Goal: Information Seeking & Learning: Find specific page/section

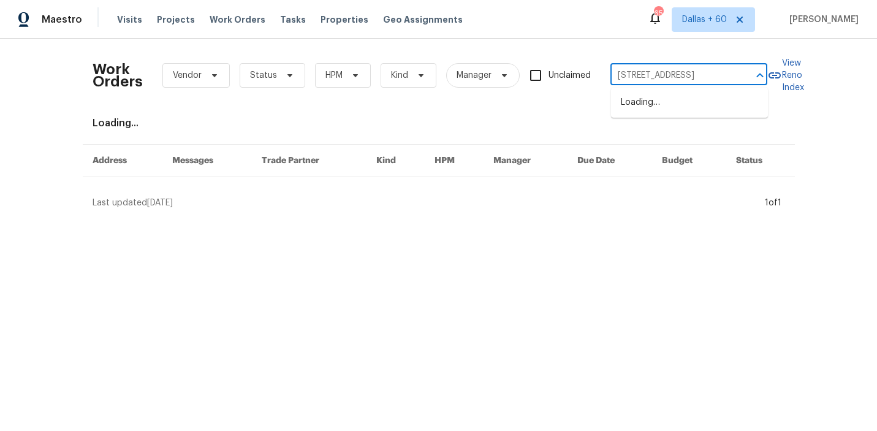
type input "[STREET_ADDRESS]"
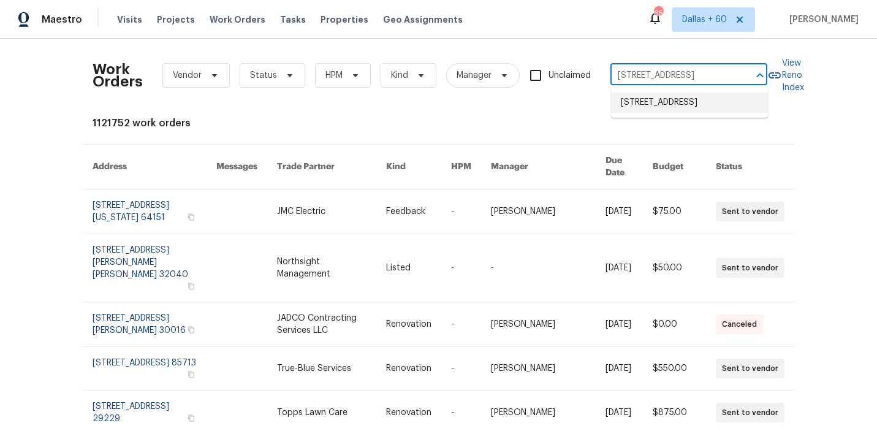
click at [660, 104] on li "[STREET_ADDRESS]" at bounding box center [689, 103] width 157 height 20
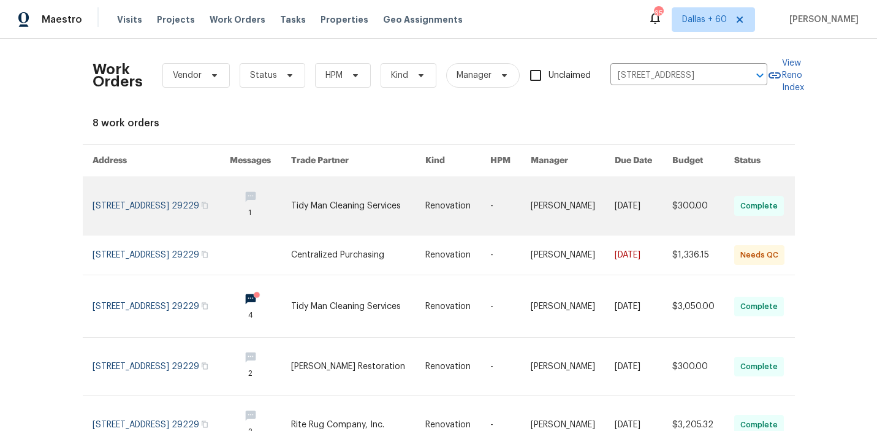
click at [354, 210] on link at bounding box center [358, 206] width 134 height 58
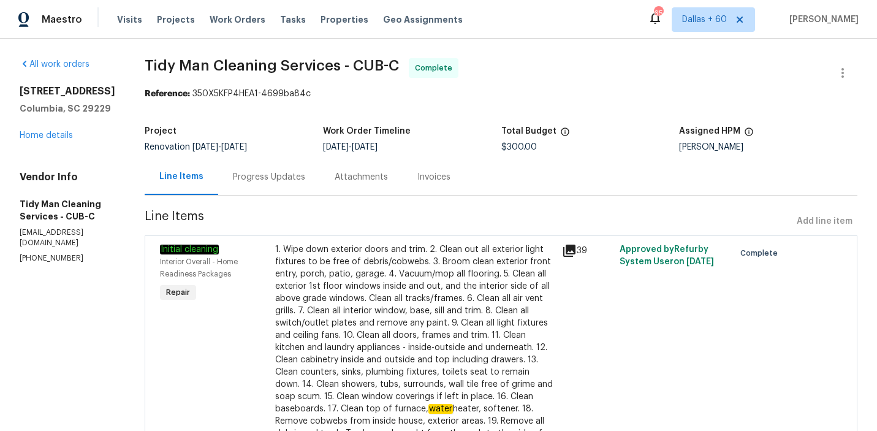
click at [51, 136] on div "[STREET_ADDRESS] Home details" at bounding box center [68, 113] width 96 height 56
click at [51, 137] on div "[STREET_ADDRESS] Home details" at bounding box center [68, 113] width 96 height 56
click at [53, 140] on link "Home details" at bounding box center [46, 135] width 53 height 9
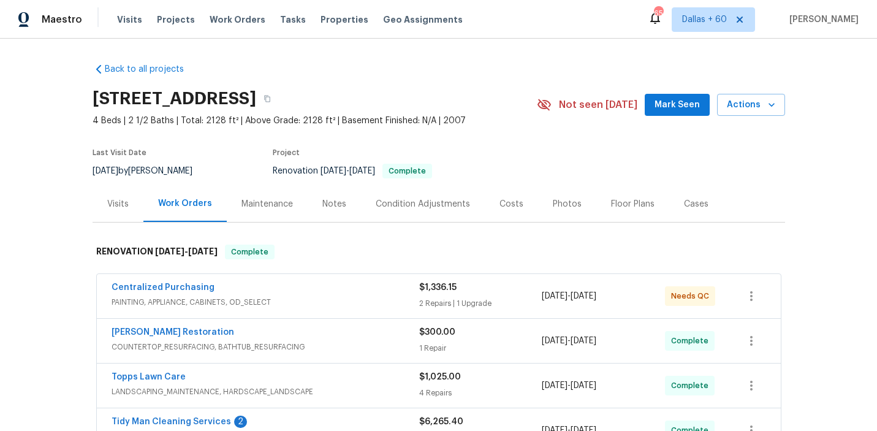
click at [338, 294] on div "Centralized Purchasing" at bounding box center [266, 288] width 308 height 15
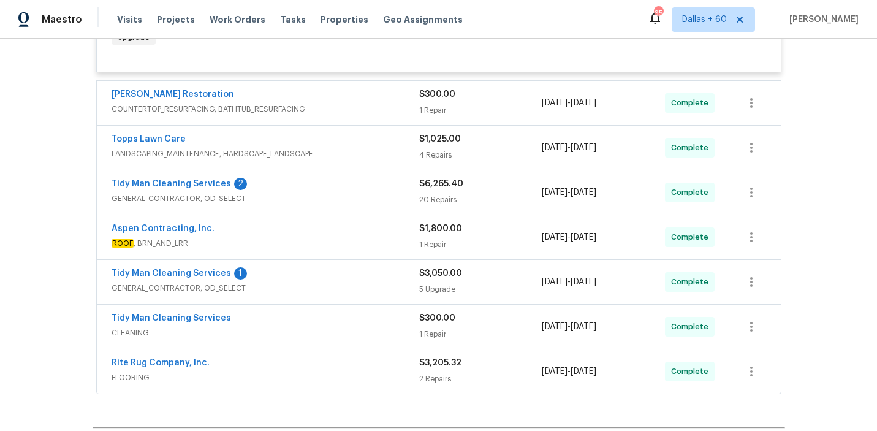
scroll to position [511, 0]
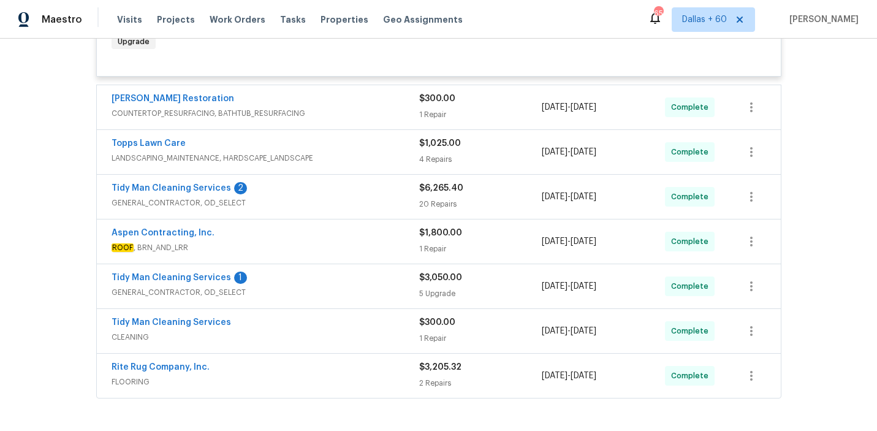
click at [327, 328] on div "Tidy Man Cleaning Services" at bounding box center [266, 323] width 308 height 15
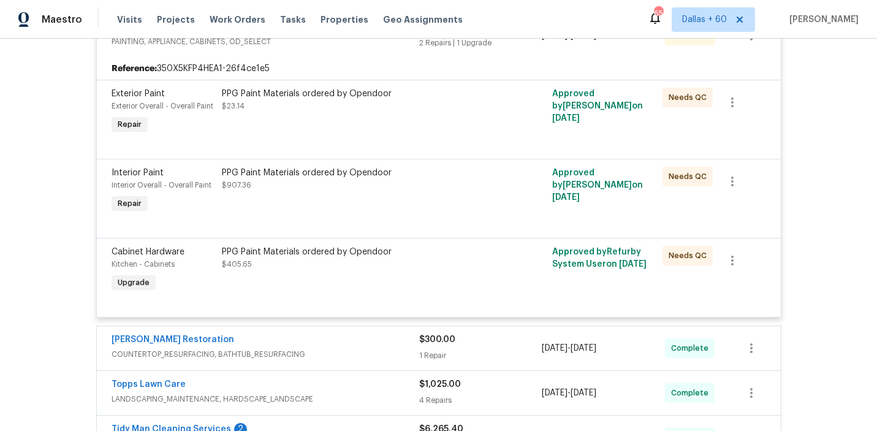
scroll to position [0, 0]
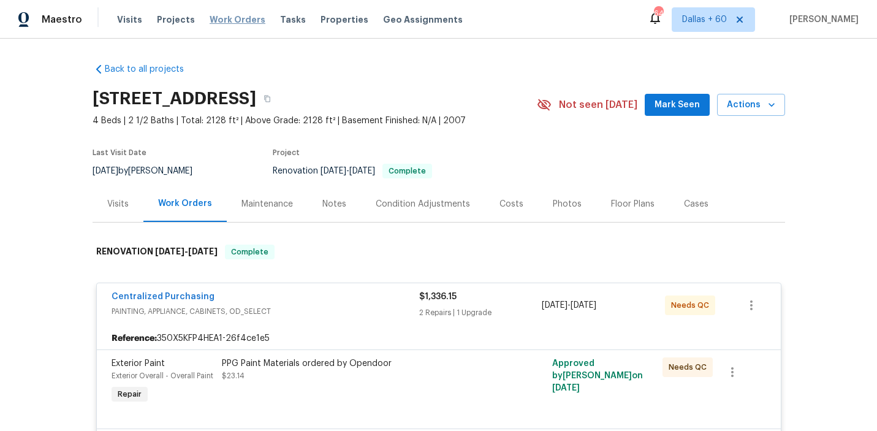
click at [213, 22] on span "Work Orders" at bounding box center [238, 19] width 56 height 12
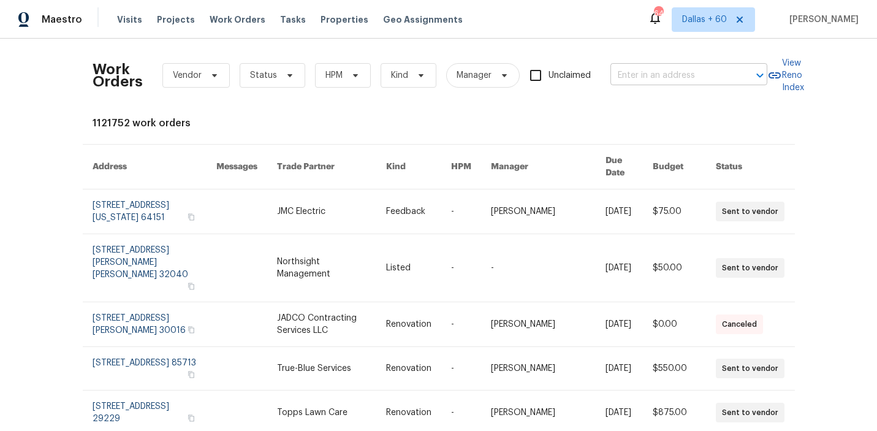
click at [640, 72] on input "text" at bounding box center [672, 75] width 123 height 19
paste input "[STREET_ADDRESS]"
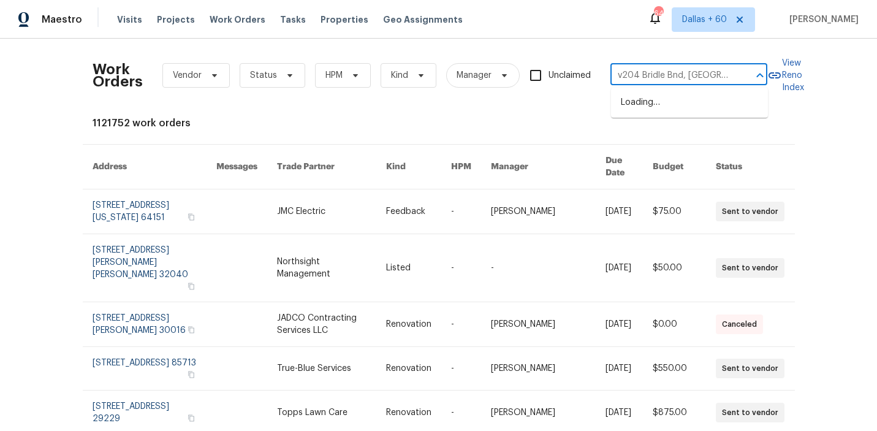
scroll to position [0, 20]
type input "v204 Bridle Bnd, [GEOGRAPHIC_DATA]"
click at [666, 68] on input "v204 Bridle Bnd, [GEOGRAPHIC_DATA]" at bounding box center [672, 75] width 123 height 19
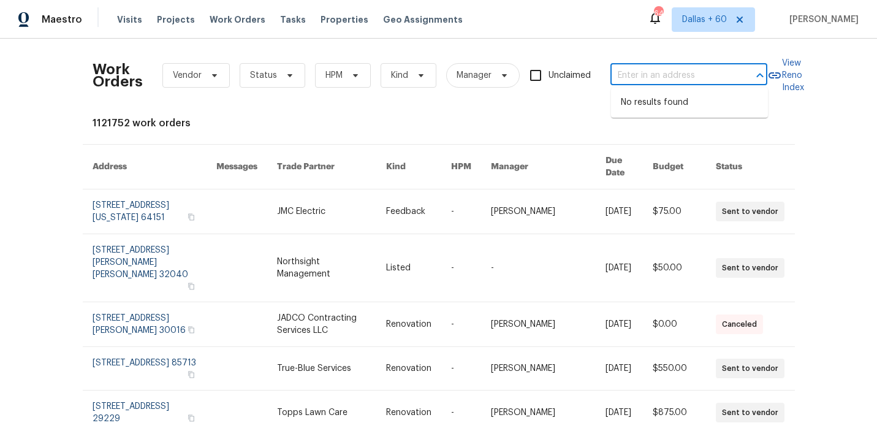
scroll to position [0, 0]
paste input "[STREET_ADDRESS]"
type input "[STREET_ADDRESS]"
click at [679, 104] on li "[STREET_ADDRESS]" at bounding box center [689, 103] width 157 height 20
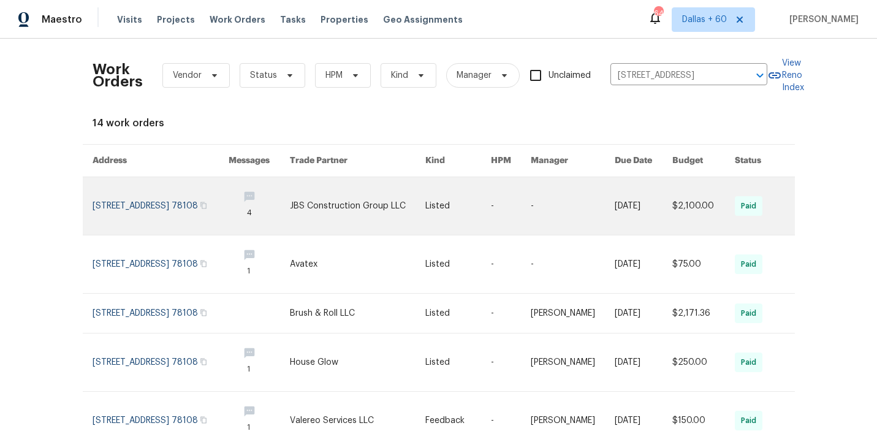
click at [395, 208] on link at bounding box center [358, 206] width 136 height 58
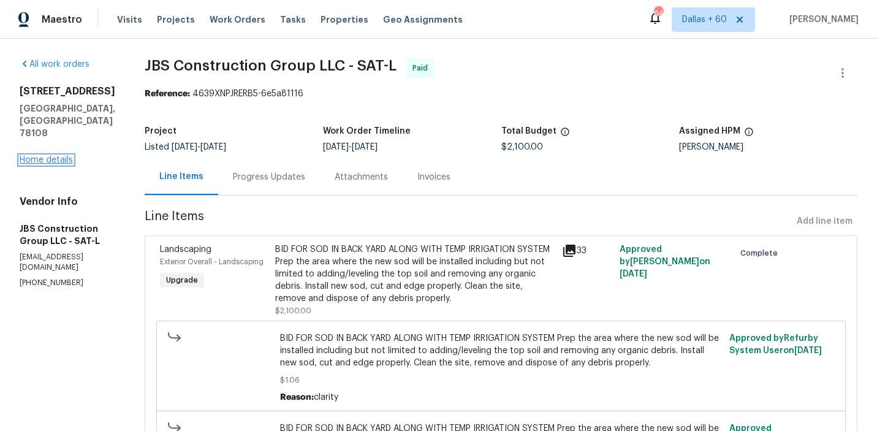
click at [36, 156] on link "Home details" at bounding box center [46, 160] width 53 height 9
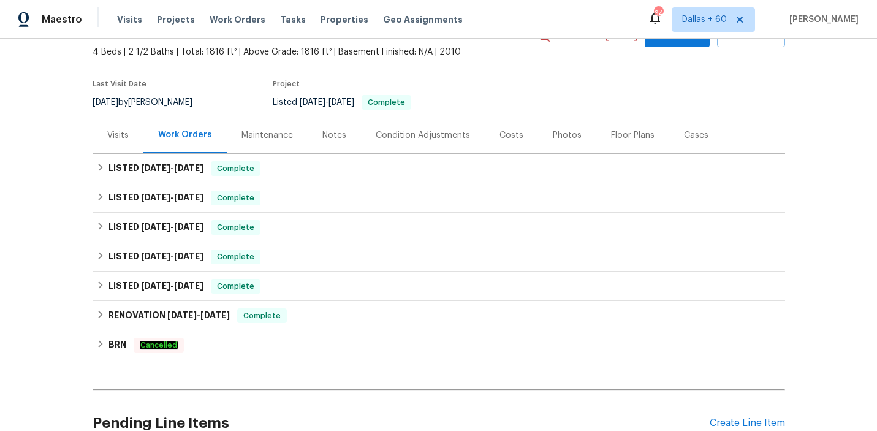
scroll to position [94, 0]
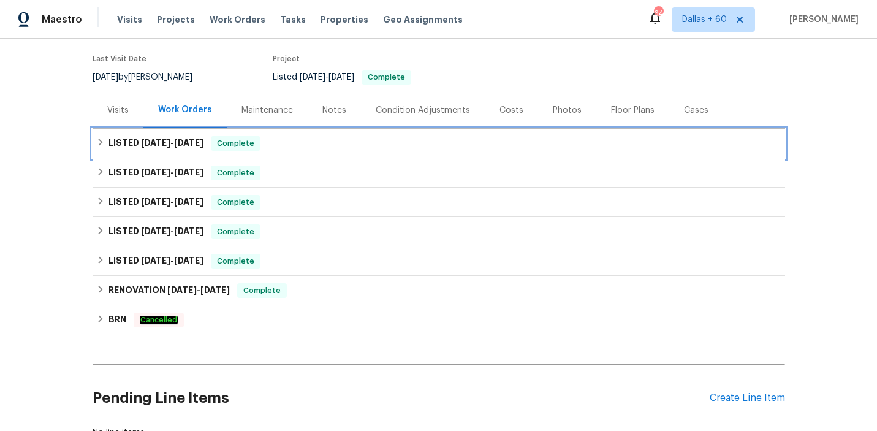
click at [322, 141] on div "LISTED [DATE] - [DATE] Complete" at bounding box center [438, 143] width 685 height 15
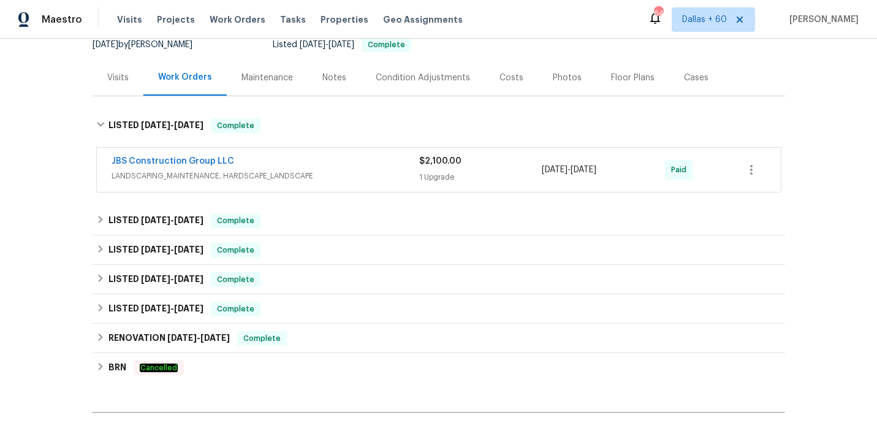
click at [325, 159] on div "JBS Construction Group LLC" at bounding box center [266, 162] width 308 height 15
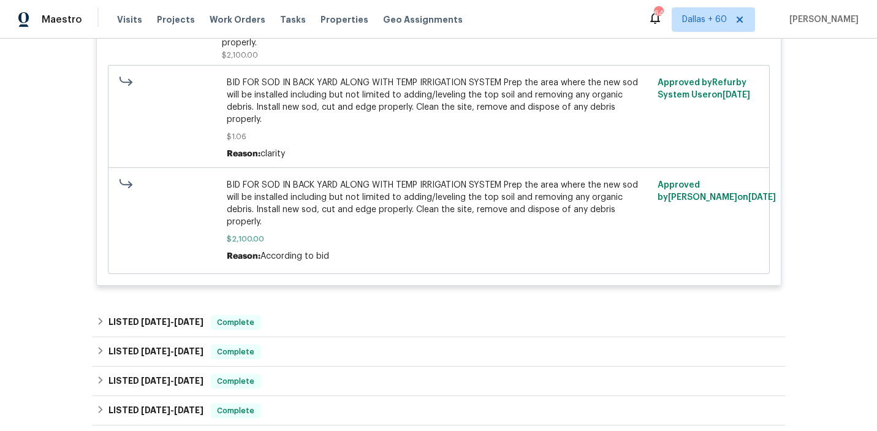
scroll to position [495, 0]
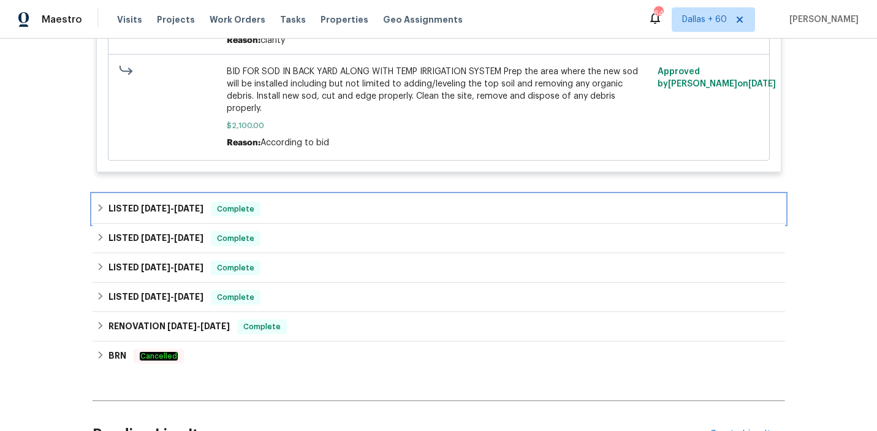
click at [325, 202] on div "LISTED [DATE] - [DATE] Complete" at bounding box center [438, 209] width 685 height 15
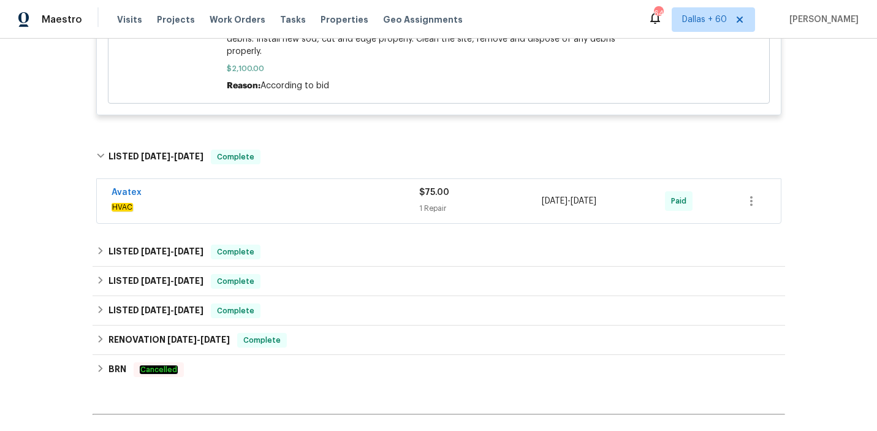
click at [325, 201] on span "HVAC" at bounding box center [266, 207] width 308 height 12
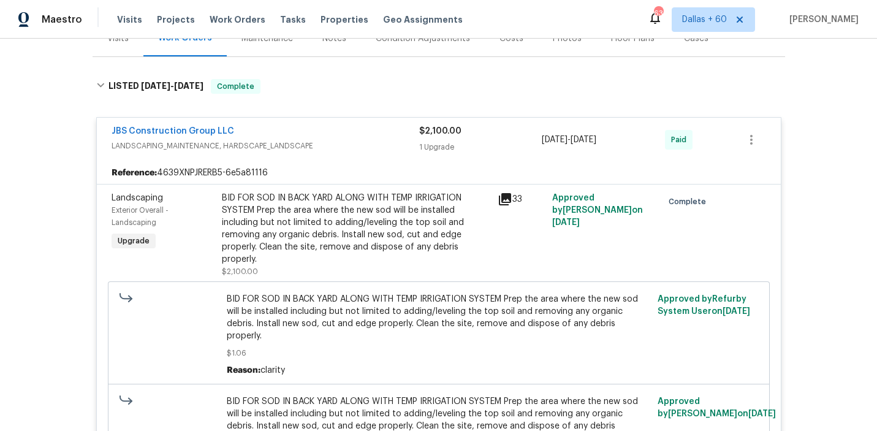
scroll to position [0, 0]
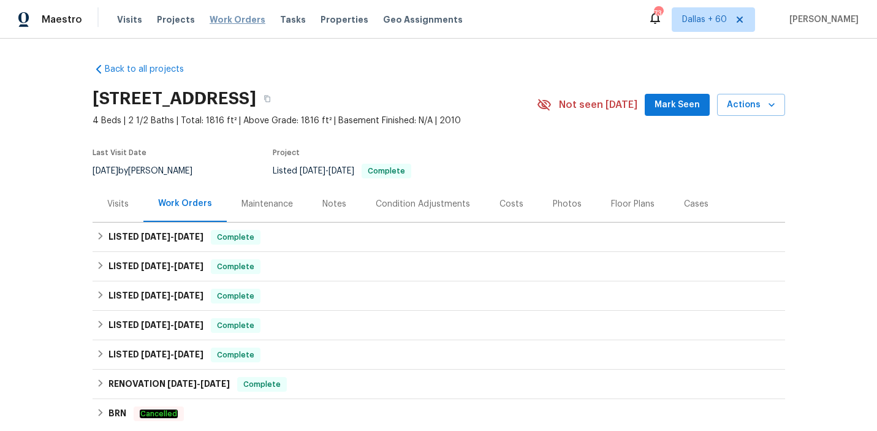
click at [227, 19] on span "Work Orders" at bounding box center [238, 19] width 56 height 12
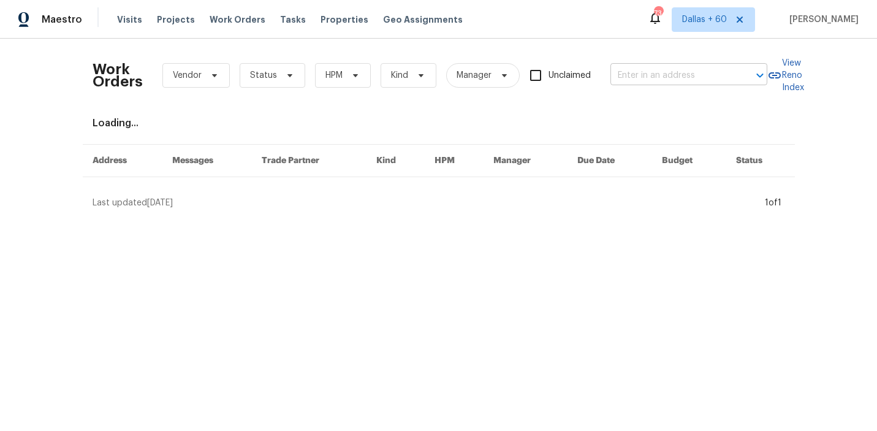
click at [651, 71] on input "text" at bounding box center [672, 75] width 123 height 19
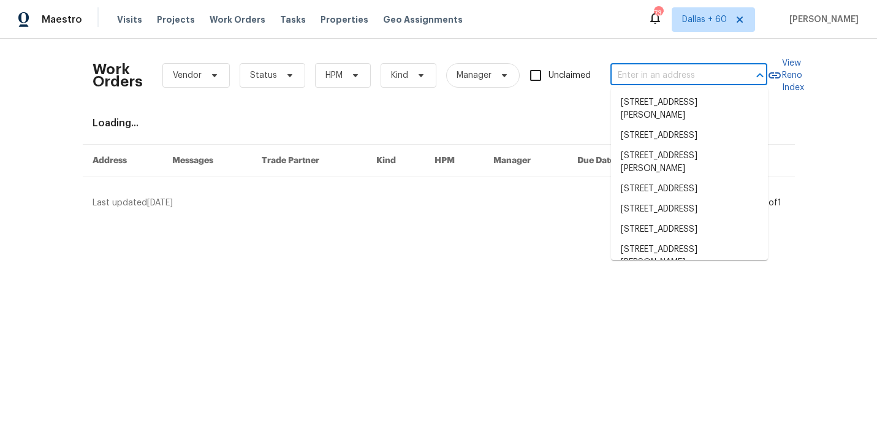
paste input "1105 Buccaneer Blvd, Green Cove Springs, FL 32043"
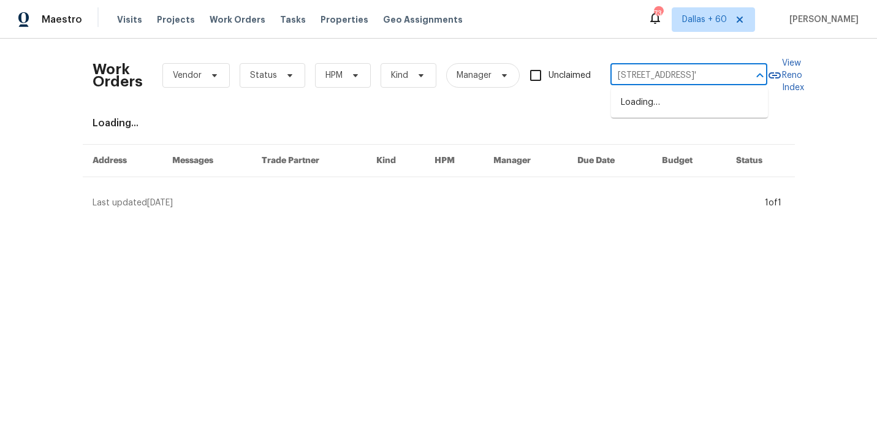
scroll to position [0, 96]
type input "1105 Buccaneer Blvd, Green Cove Springs, FL 32043"
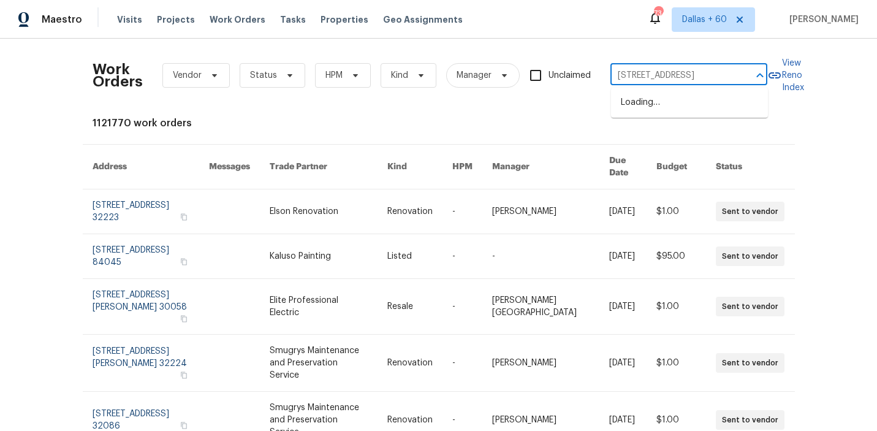
scroll to position [0, 95]
click at [674, 107] on li "1105 Buccaneer Blvd, Green Cove Springs, FL 32043" at bounding box center [689, 103] width 157 height 20
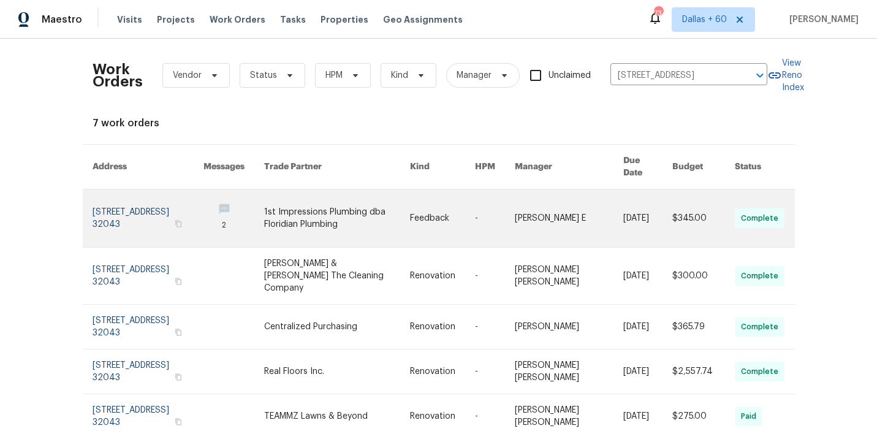
click at [319, 216] on link at bounding box center [337, 218] width 147 height 58
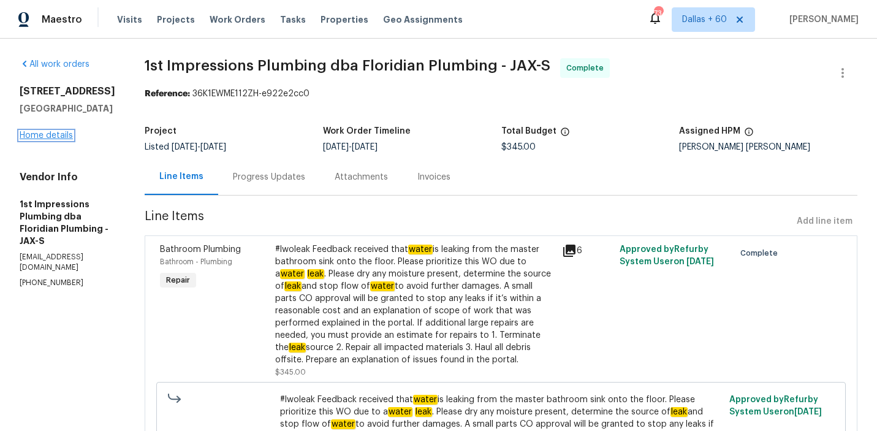
click at [72, 140] on link "Home details" at bounding box center [46, 135] width 53 height 9
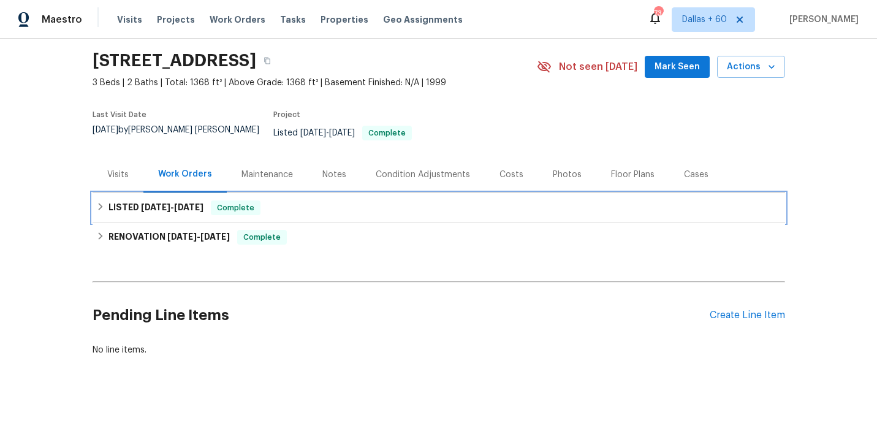
click at [383, 200] on div "LISTED 9/22/25 - 9/24/25 Complete" at bounding box center [438, 207] width 685 height 15
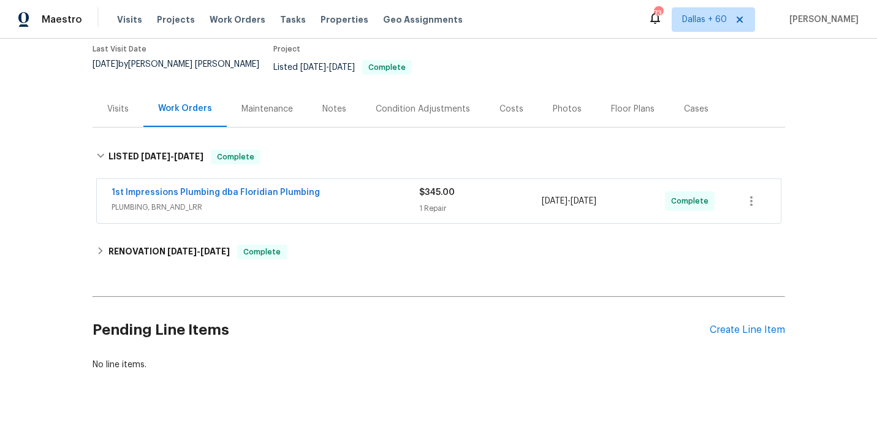
click at [383, 201] on span "PLUMBING, BRN_AND_LRR" at bounding box center [266, 207] width 308 height 12
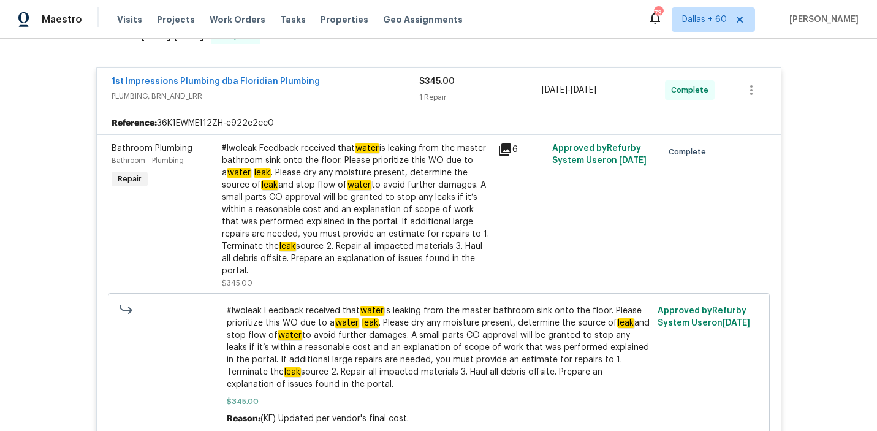
scroll to position [224, 0]
click at [240, 23] on span "Work Orders" at bounding box center [238, 19] width 56 height 12
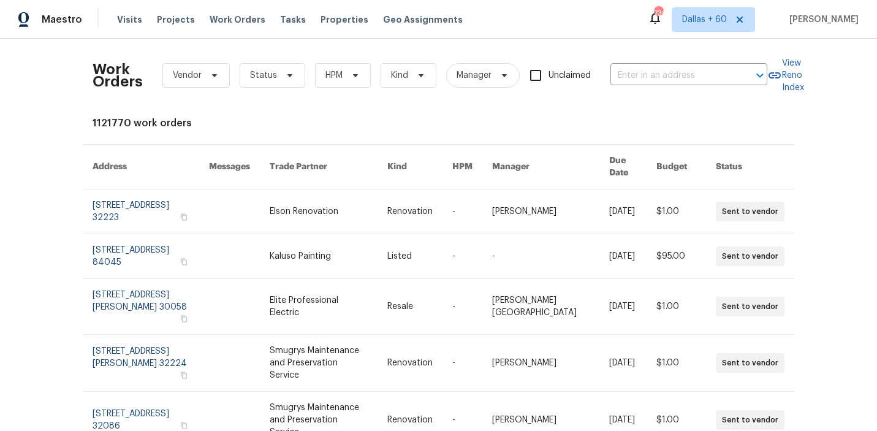
click at [688, 63] on div "Work Orders Vendor Status HPM Kind Manager Unclaimed ​" at bounding box center [430, 75] width 675 height 54
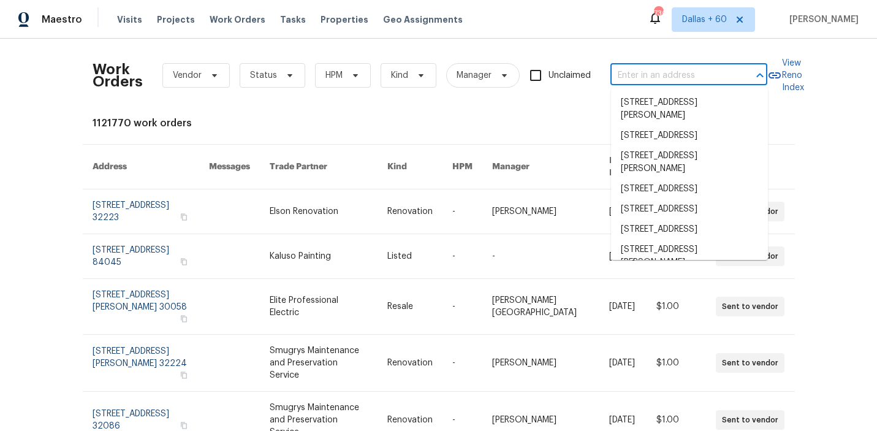
click at [688, 75] on input "text" at bounding box center [672, 75] width 123 height 19
paste input "[STREET_ADDRESS]"
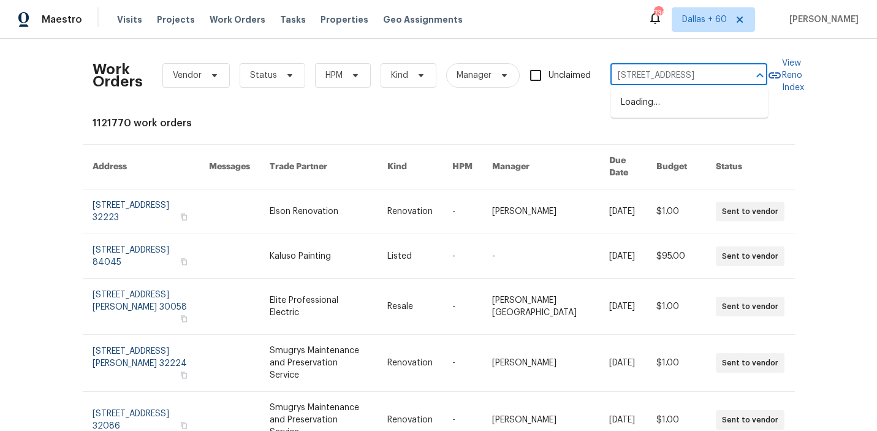
type input "[STREET_ADDRESS]"
click at [690, 101] on li "[STREET_ADDRESS]" at bounding box center [689, 103] width 157 height 20
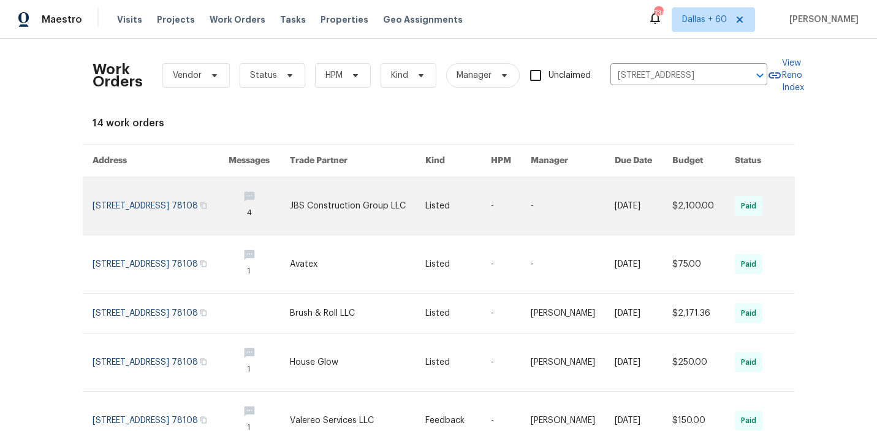
click at [354, 205] on link at bounding box center [358, 206] width 136 height 58
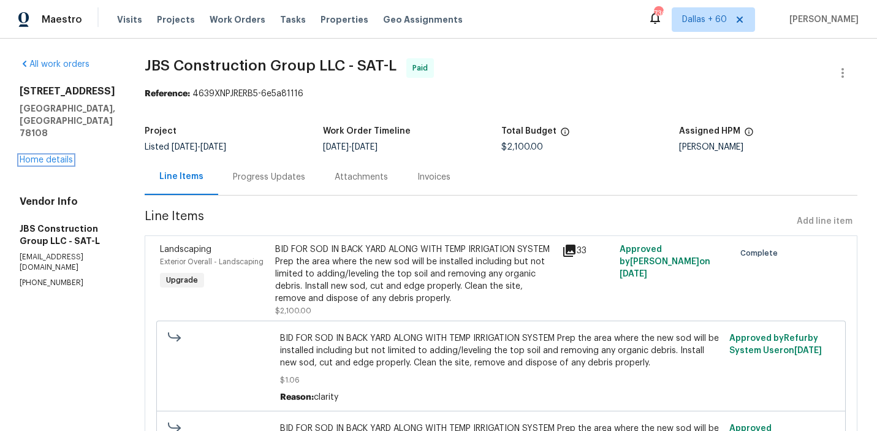
click at [65, 156] on link "Home details" at bounding box center [46, 160] width 53 height 9
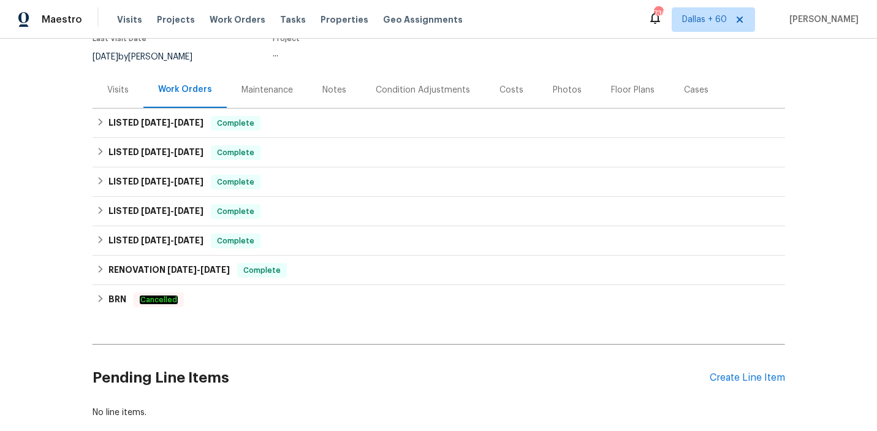
scroll to position [116, 0]
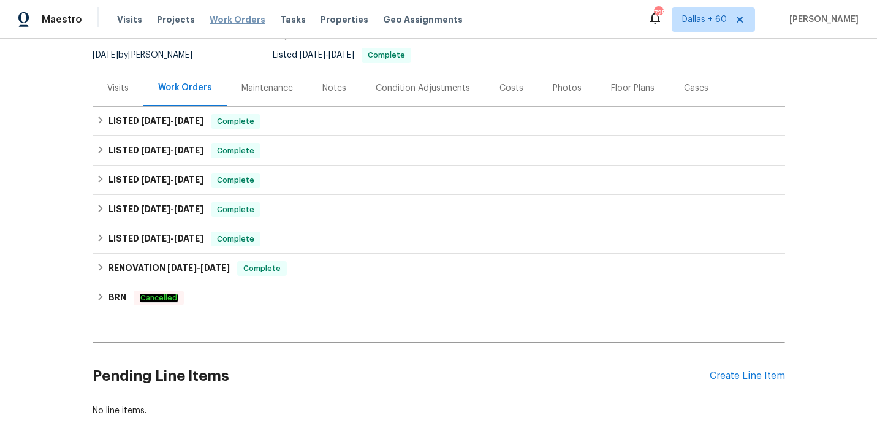
click at [242, 18] on span "Work Orders" at bounding box center [238, 19] width 56 height 12
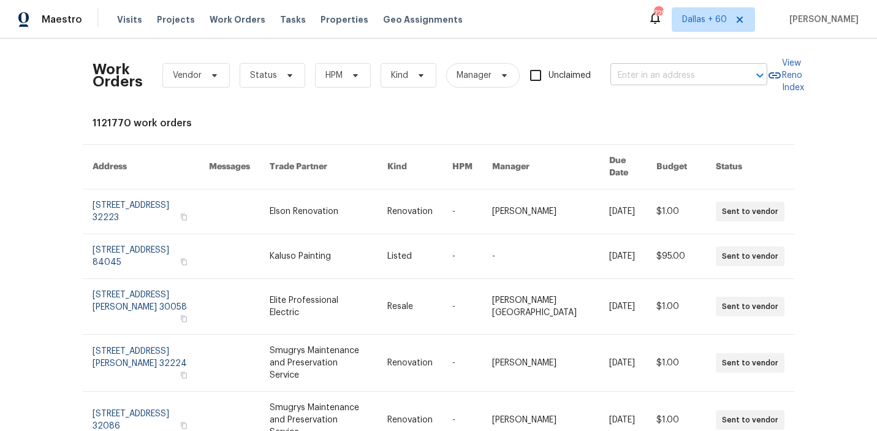
click at [706, 73] on input "text" at bounding box center [672, 75] width 123 height 19
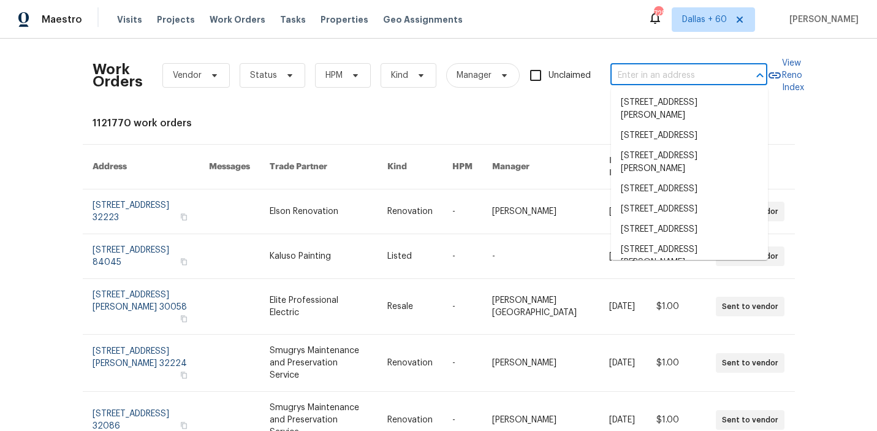
paste input "5510 Homeward Dr, Timnath, CO 80547"
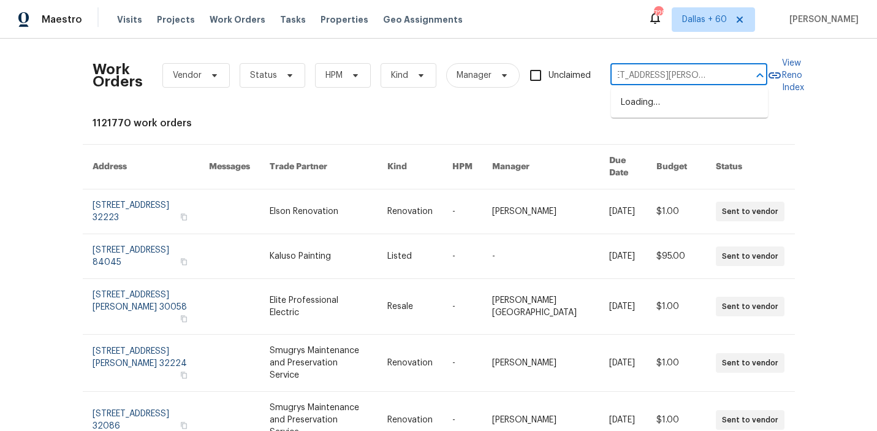
type input "5510 Homeward Dr, Timnath, CO 80547"
click at [642, 116] on li "5510 Homeward Dr, Timnath, CO 80547" at bounding box center [689, 109] width 157 height 33
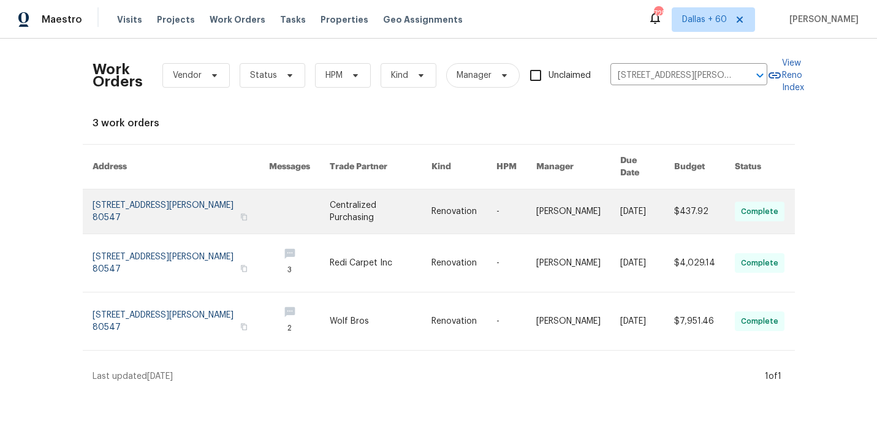
click at [325, 206] on td "Centralized Purchasing" at bounding box center [371, 211] width 102 height 45
click at [224, 189] on link at bounding box center [181, 211] width 177 height 44
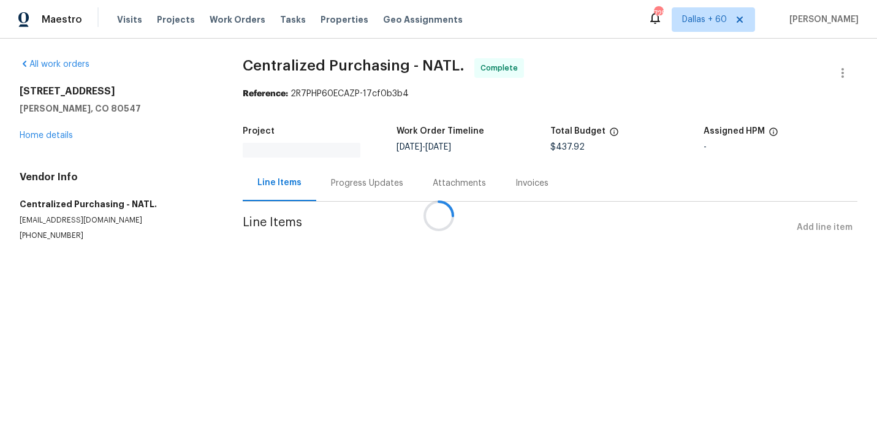
click at [39, 133] on div at bounding box center [438, 215] width 877 height 431
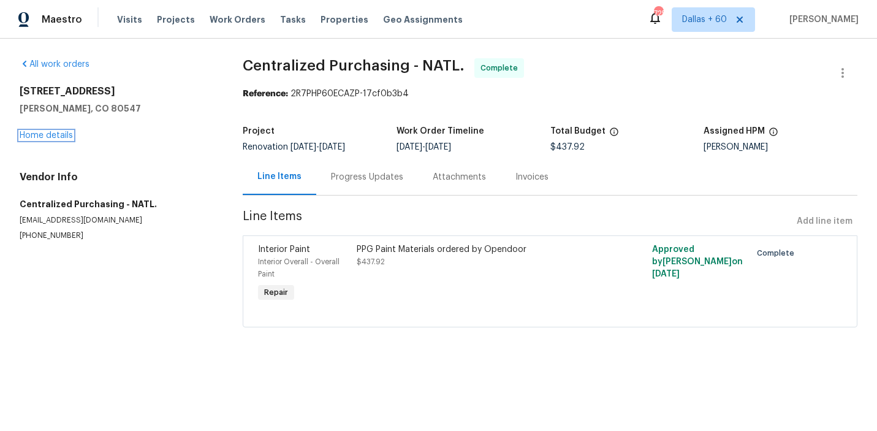
click at [39, 133] on link "Home details" at bounding box center [46, 135] width 53 height 9
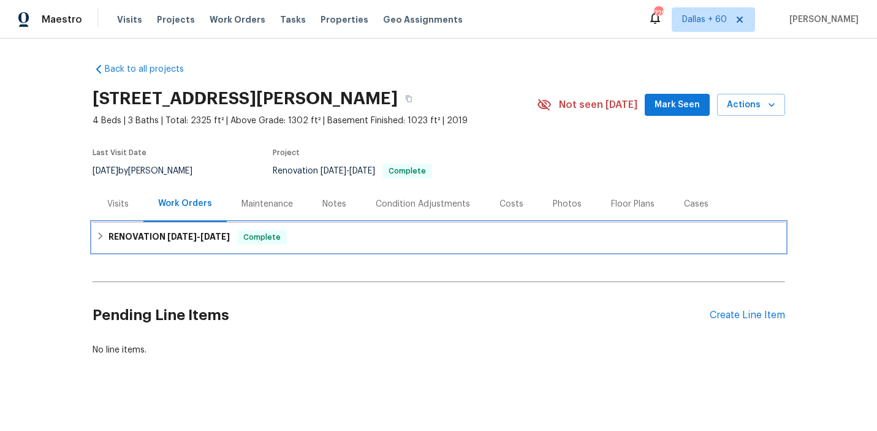
click at [321, 232] on div "RENOVATION 9/15/25 - 9/29/25 Complete" at bounding box center [438, 237] width 685 height 15
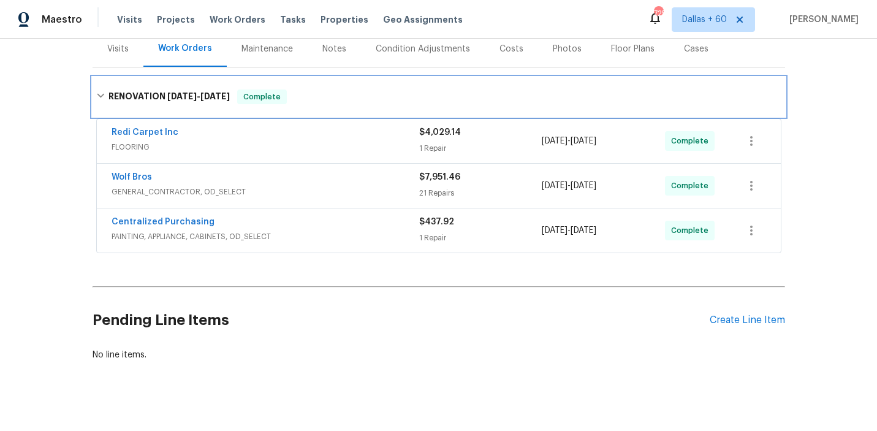
scroll to position [159, 0]
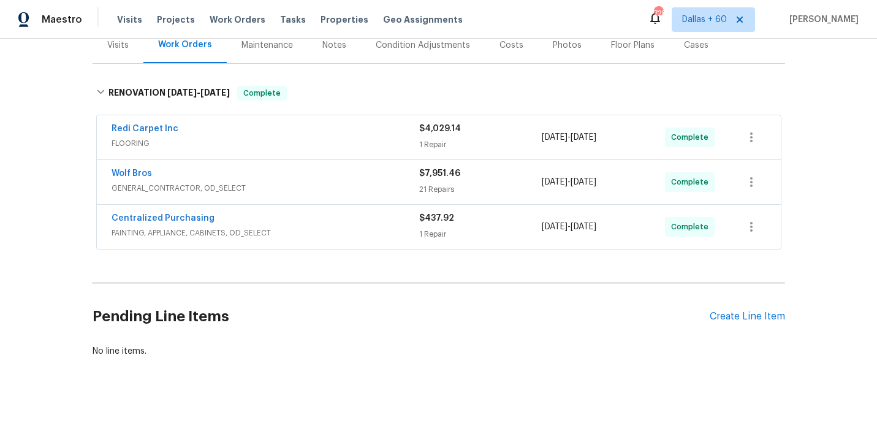
click at [326, 213] on div "Centralized Purchasing" at bounding box center [266, 219] width 308 height 15
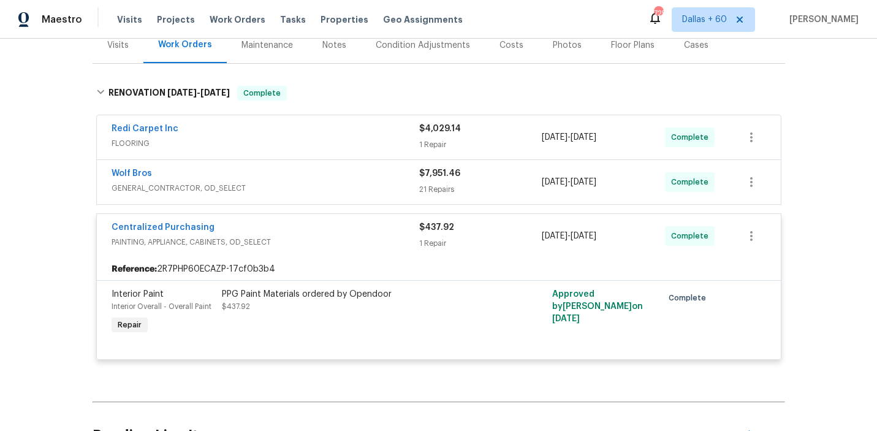
click at [332, 183] on span "GENERAL_CONTRACTOR, OD_SELECT" at bounding box center [266, 188] width 308 height 12
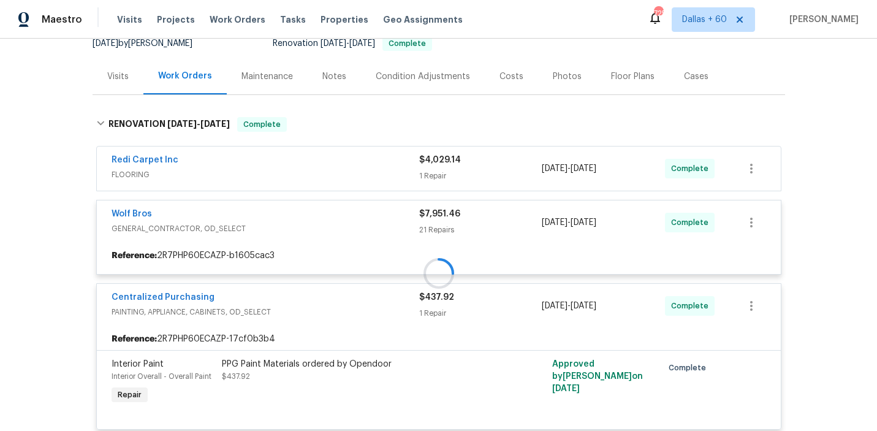
scroll to position [121, 0]
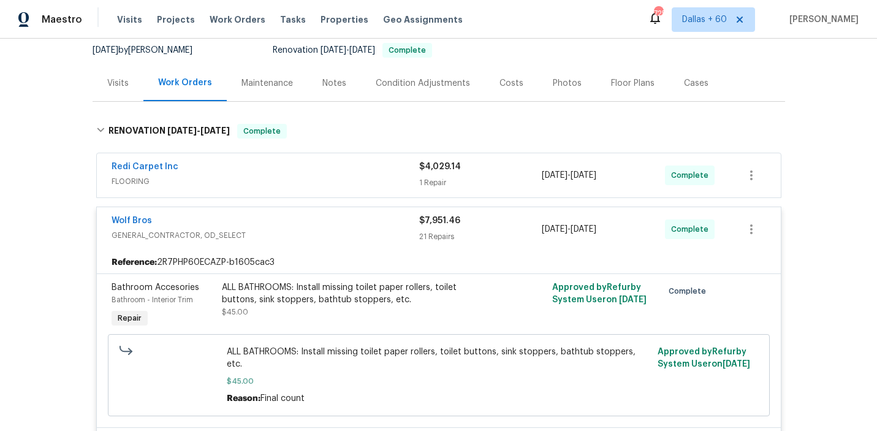
click at [336, 174] on div "Redi Carpet Inc" at bounding box center [266, 168] width 308 height 15
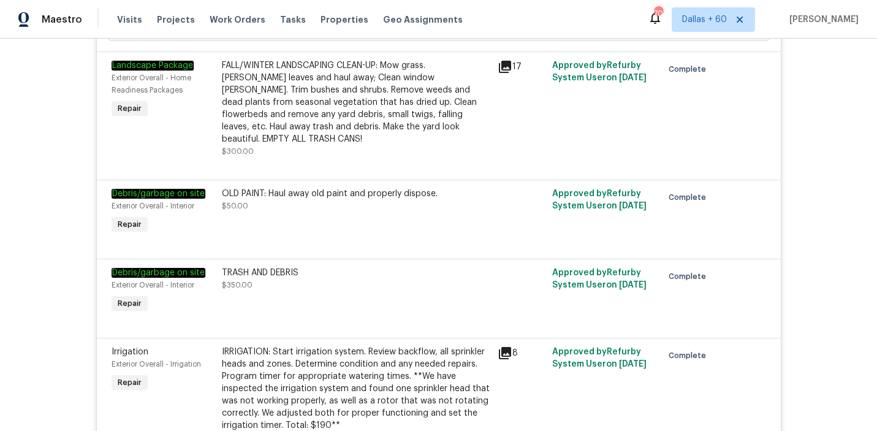
scroll to position [0, 0]
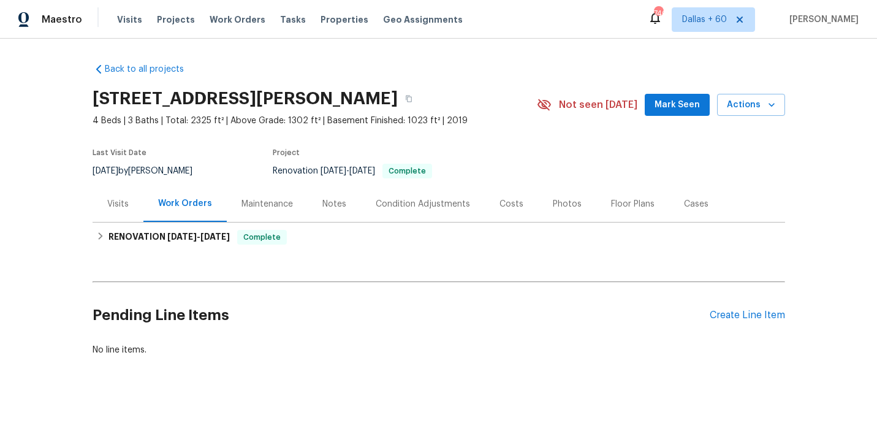
click at [127, 207] on div "Visits" at bounding box center [117, 204] width 21 height 12
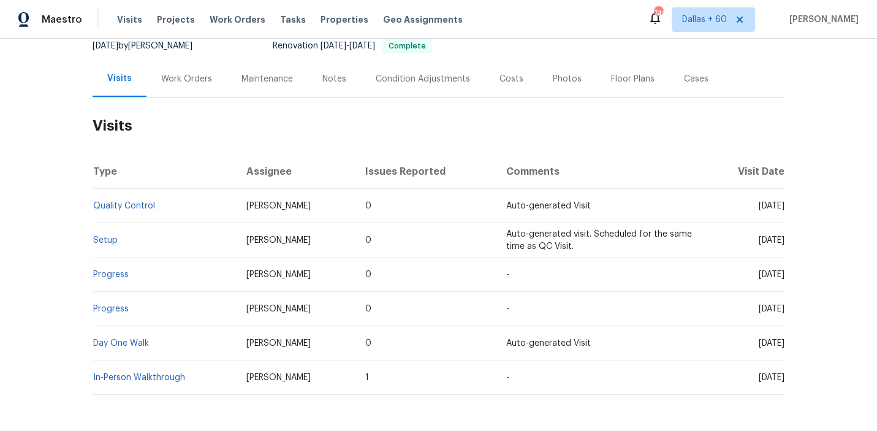
scroll to position [169, 0]
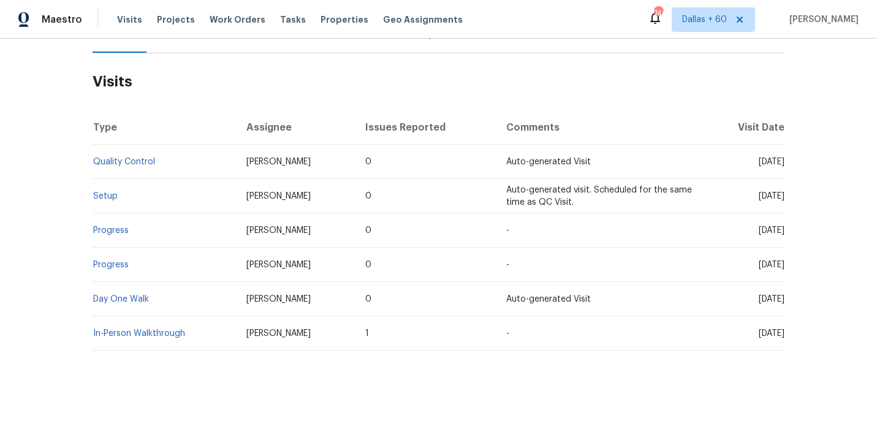
click at [137, 306] on td "Day One Walk" at bounding box center [165, 299] width 145 height 34
click at [132, 297] on link "Day One Walk" at bounding box center [121, 299] width 56 height 9
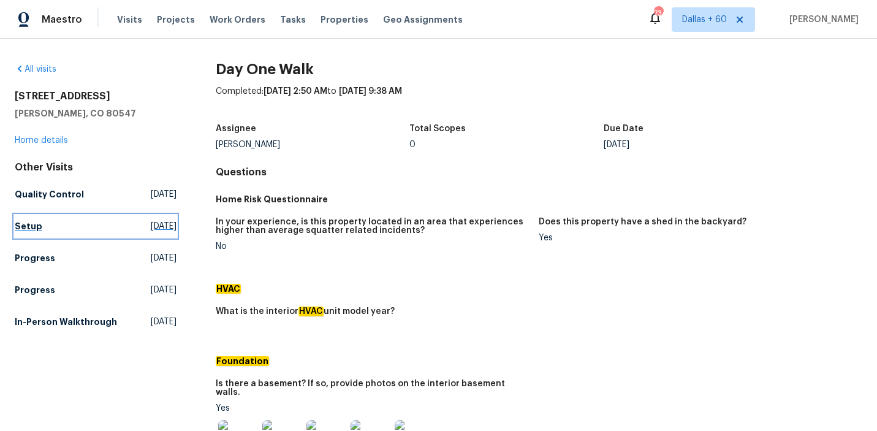
click at [37, 220] on h5 "Setup" at bounding box center [29, 226] width 28 height 12
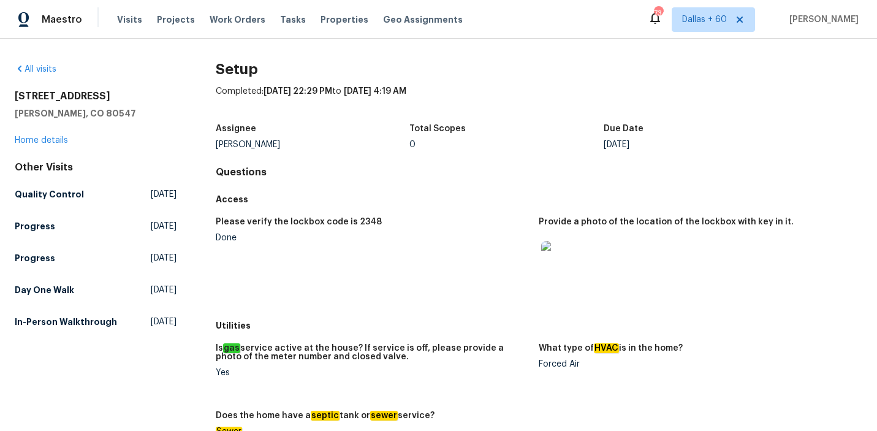
scroll to position [1003, 0]
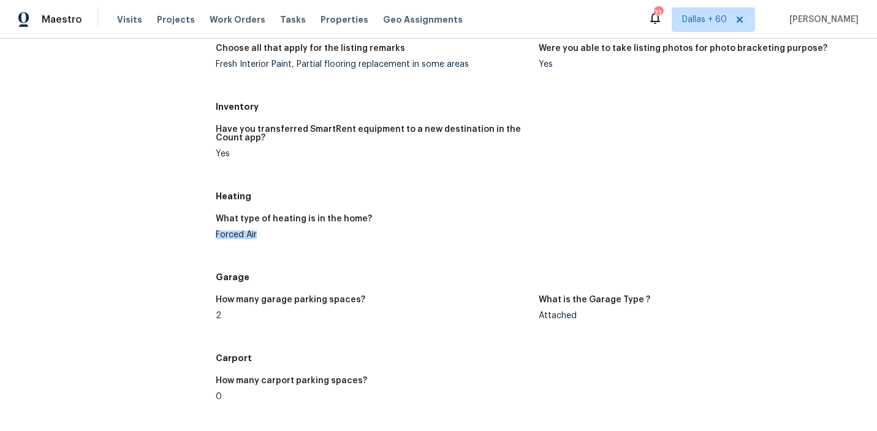
drag, startPoint x: 207, startPoint y: 232, endPoint x: 271, endPoint y: 232, distance: 63.8
copy div "Forced Air"
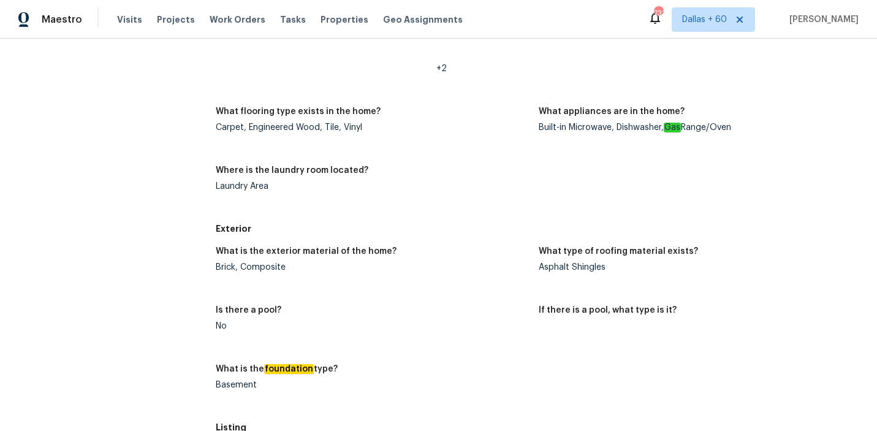
scroll to position [0, 0]
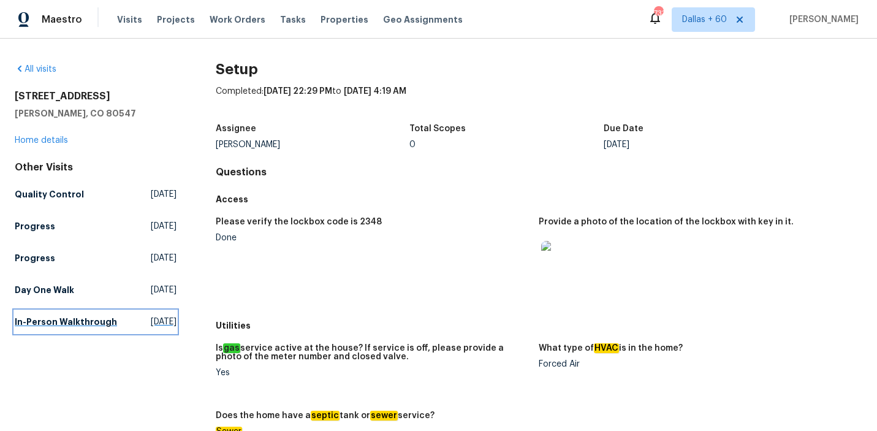
click at [34, 321] on h5 "In-Person Walkthrough" at bounding box center [66, 322] width 102 height 12
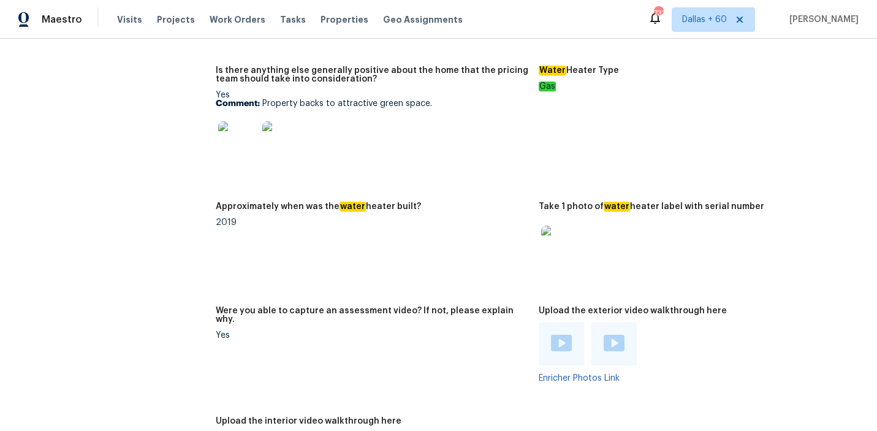
scroll to position [2490, 0]
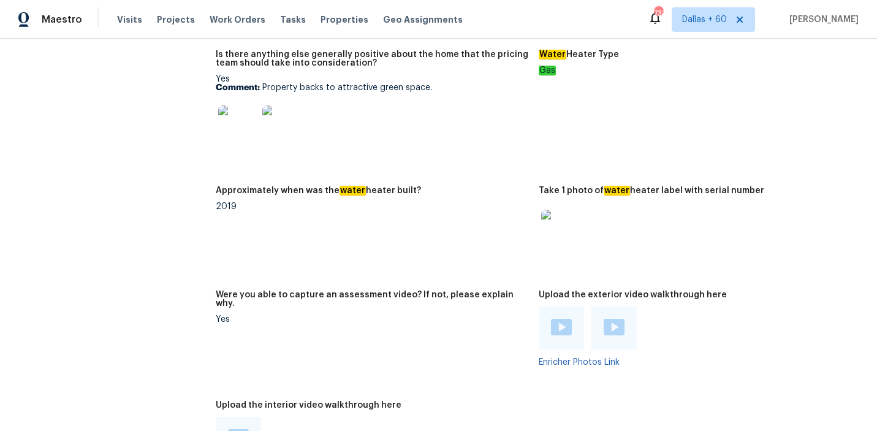
click at [561, 213] on img at bounding box center [560, 229] width 39 height 39
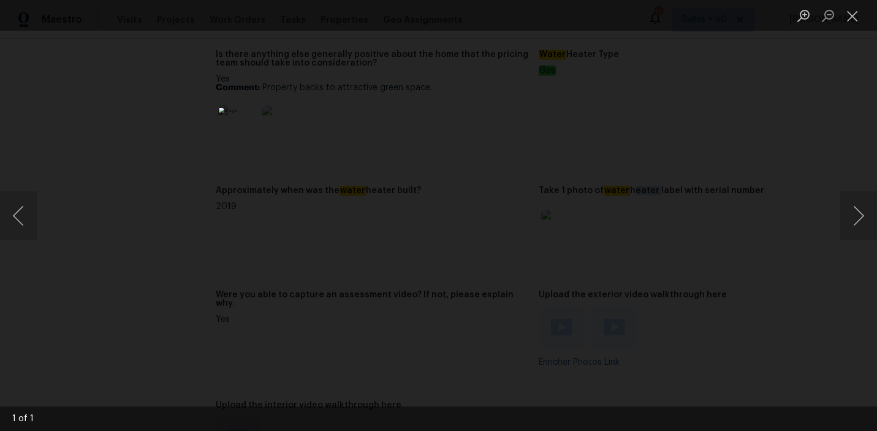
click at [125, 237] on div "Lightbox" at bounding box center [438, 215] width 877 height 431
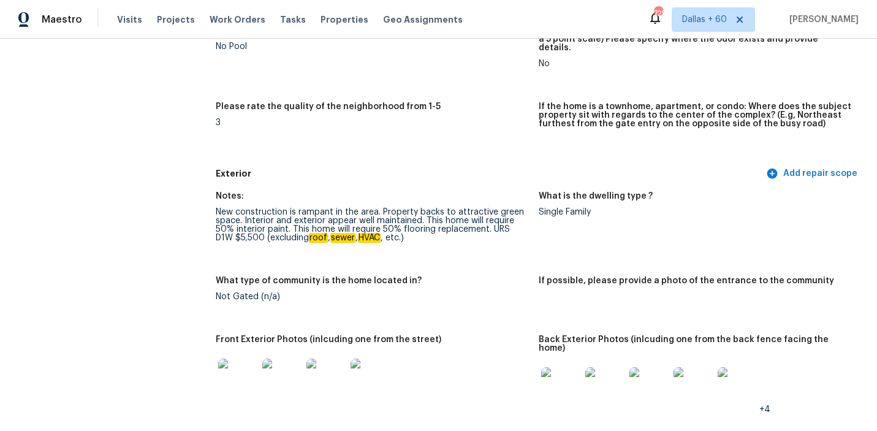
scroll to position [0, 0]
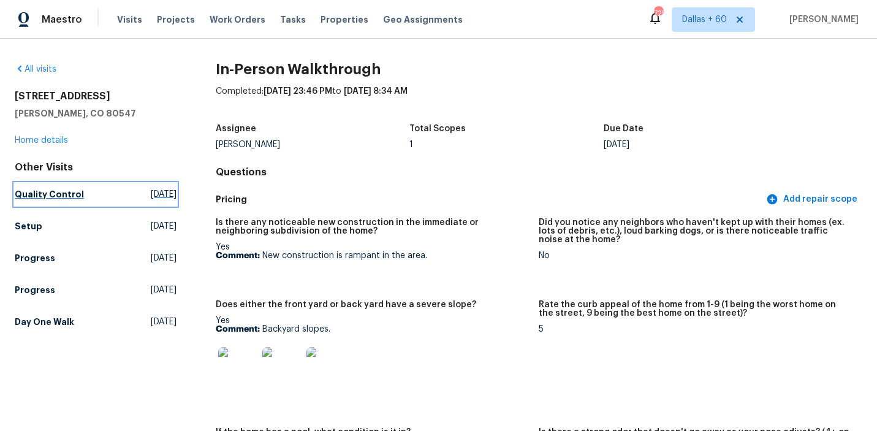
click at [45, 196] on h5 "Quality Control" at bounding box center [49, 194] width 69 height 12
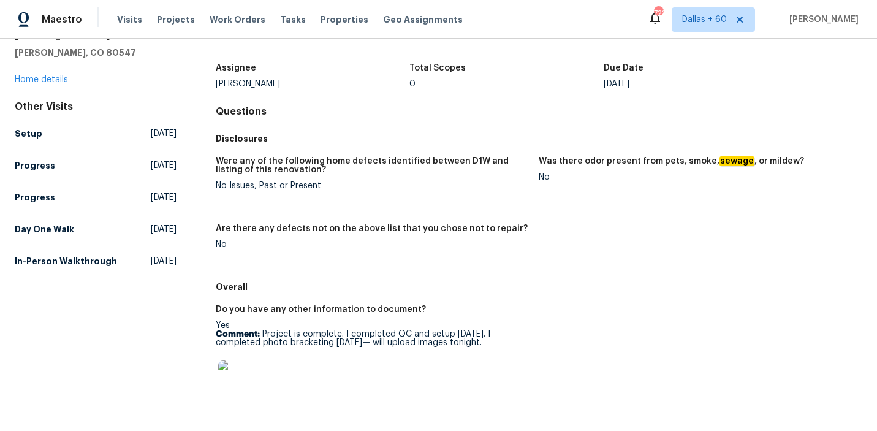
scroll to position [62, 0]
click at [55, 227] on h5 "Day One Walk" at bounding box center [44, 228] width 59 height 12
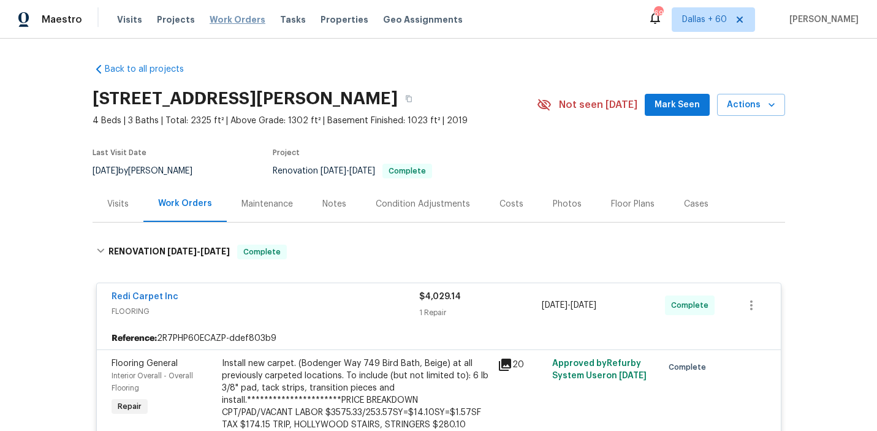
click at [250, 20] on span "Work Orders" at bounding box center [238, 19] width 56 height 12
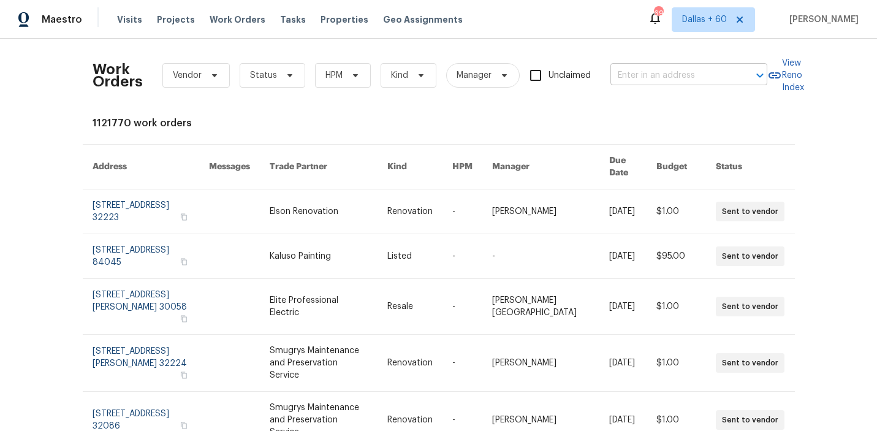
click at [660, 69] on input "text" at bounding box center [672, 75] width 123 height 19
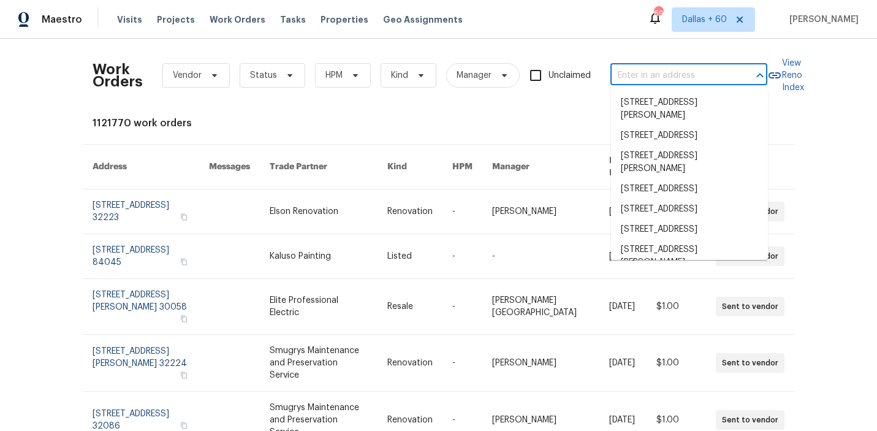
paste input "204 Bridle Bnd, Cibolo, TX 78108"
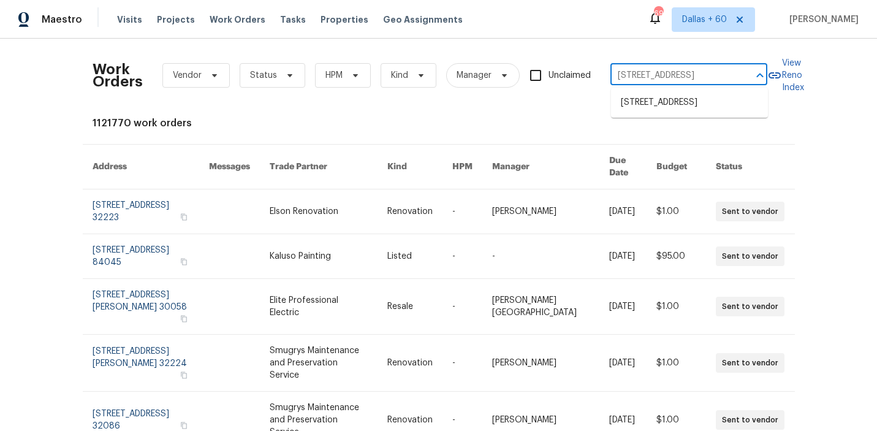
type input "204 Bridle Bnd, Cibolo, TX 78108"
click at [671, 97] on li "204 Bridle Bnd, Cibolo, TX 78108" at bounding box center [689, 103] width 157 height 20
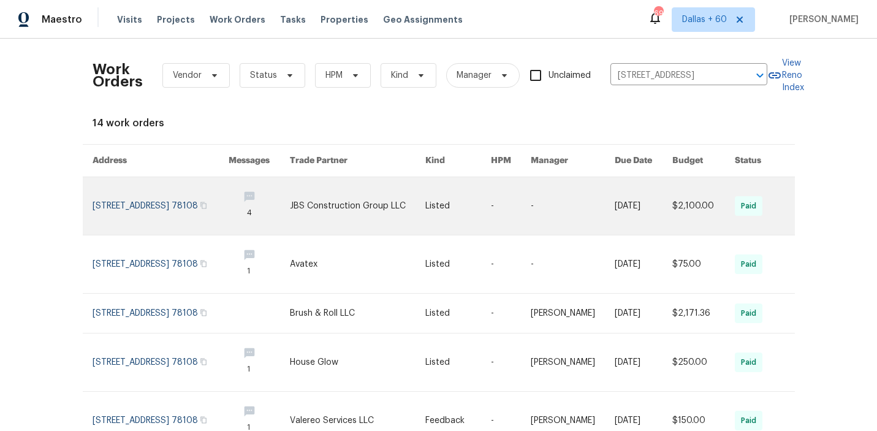
click at [459, 211] on link at bounding box center [457, 206] width 65 height 58
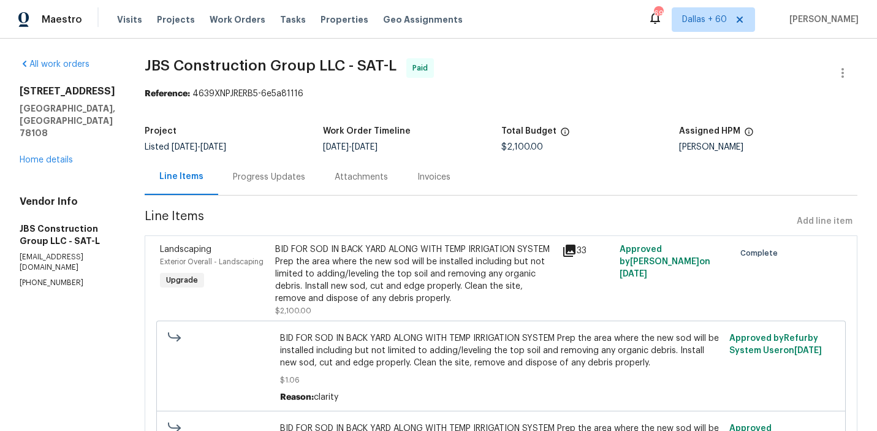
click at [50, 140] on div "204 Bridle Bnd Cibolo, TX 78108 Home details" at bounding box center [68, 125] width 96 height 81
click at [49, 156] on link "Home details" at bounding box center [46, 160] width 53 height 9
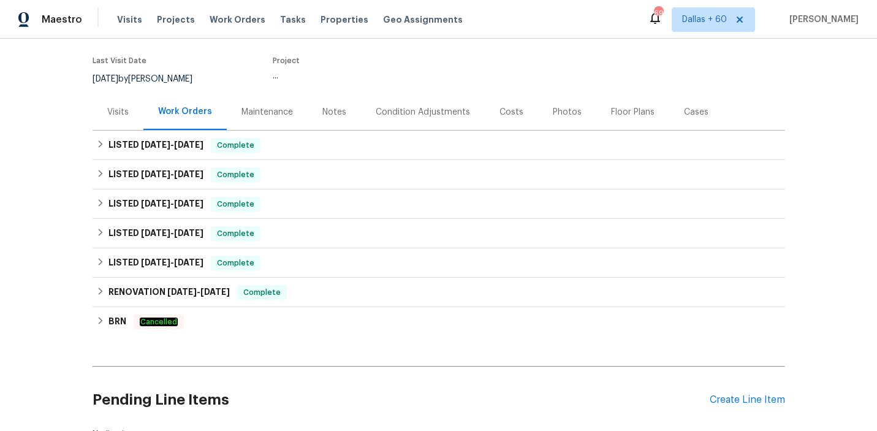
scroll to position [96, 0]
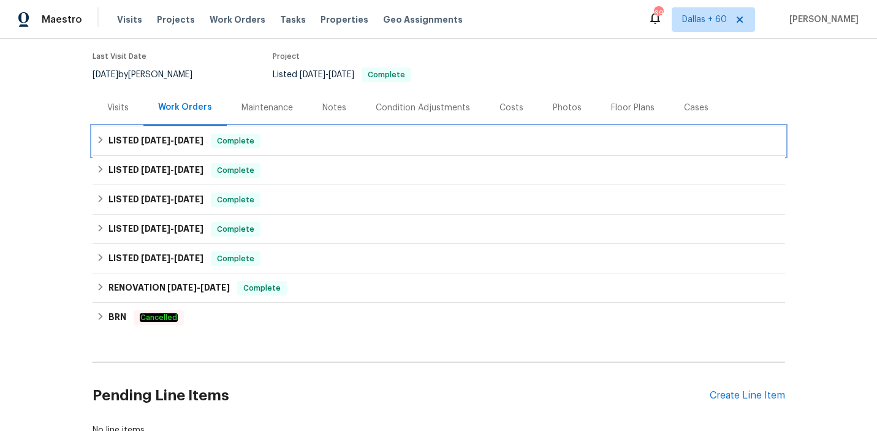
click at [349, 148] on div "LISTED [DATE] - [DATE] Complete" at bounding box center [438, 141] width 685 height 15
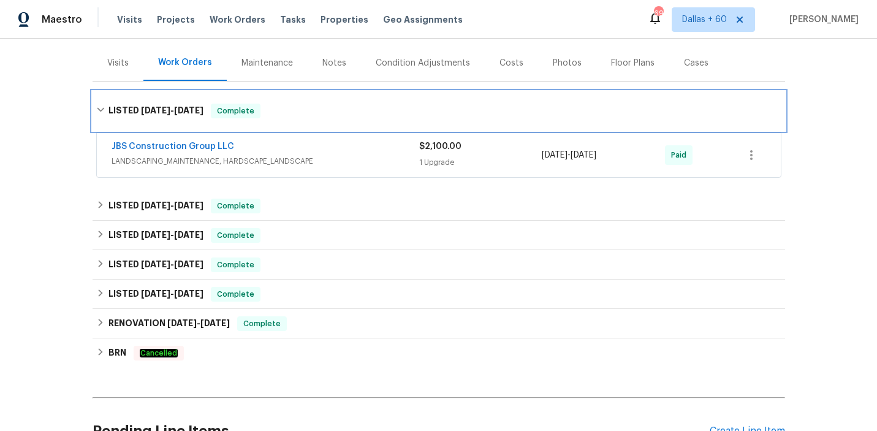
scroll to position [142, 0]
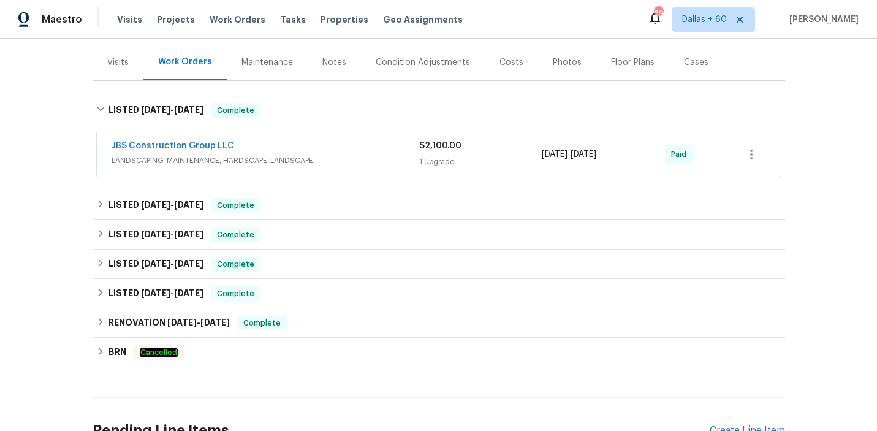
click at [349, 150] on div "JBS Construction Group LLC" at bounding box center [266, 147] width 308 height 15
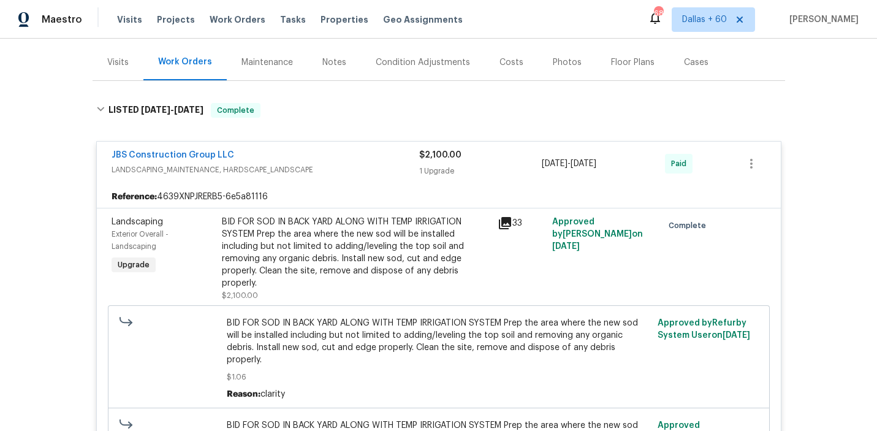
scroll to position [0, 0]
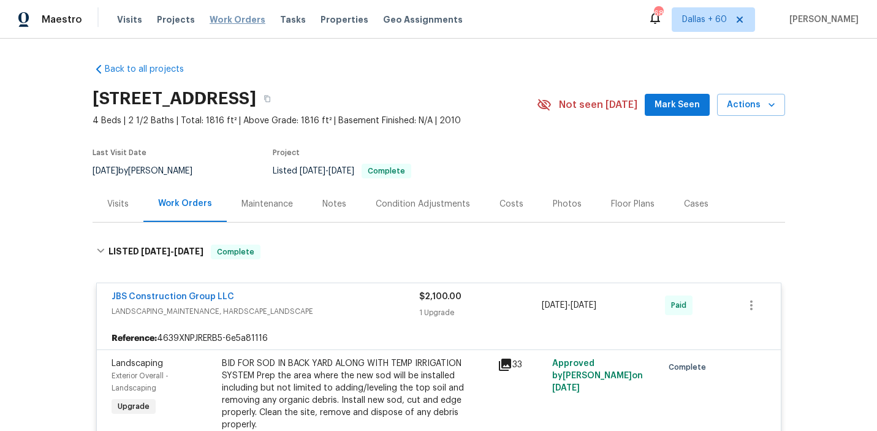
click at [219, 20] on span "Work Orders" at bounding box center [238, 19] width 56 height 12
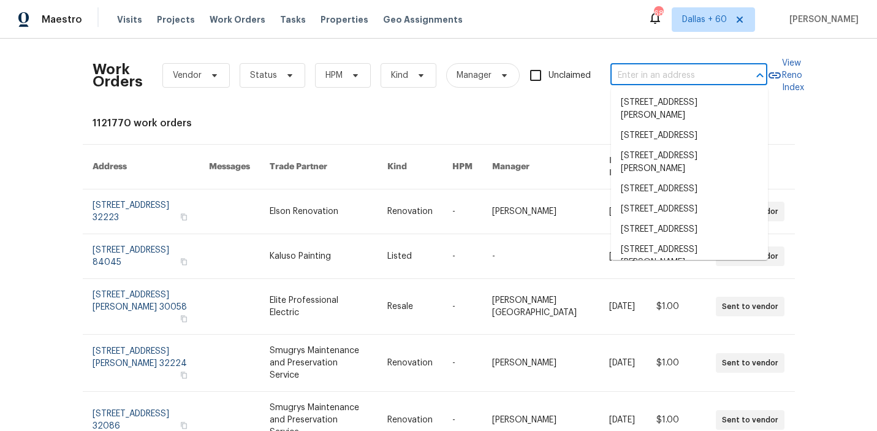
click at [680, 69] on input "text" at bounding box center [672, 75] width 123 height 19
paste input "124 Blossom Valley Strm Buda, TX 78610"
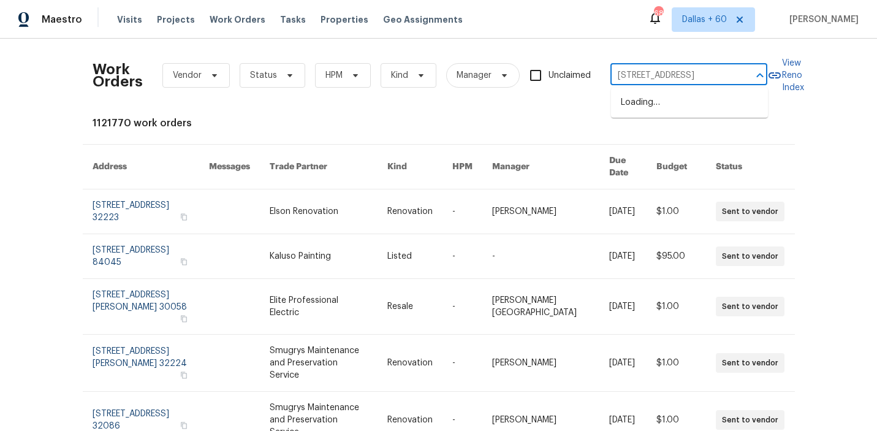
type input "124 Blossom Valley Strm Buda, TX 78610"
click at [681, 105] on li "124 Blossom Valley Strm, Buda, TX 78610" at bounding box center [689, 103] width 157 height 20
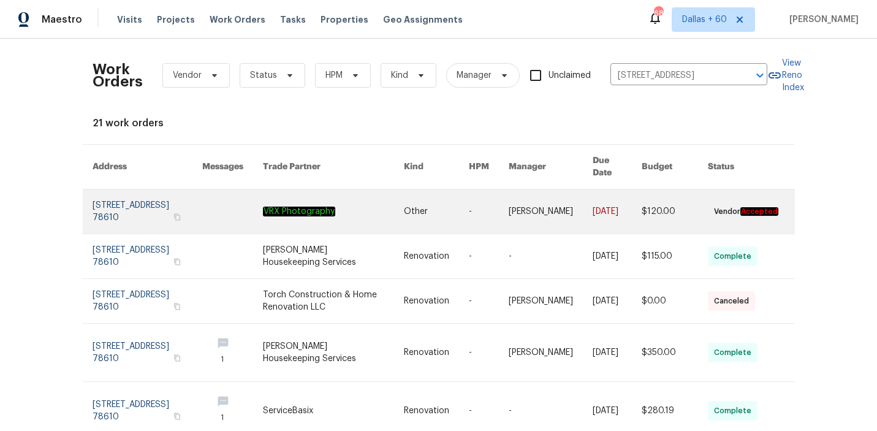
click at [356, 202] on link at bounding box center [333, 211] width 140 height 44
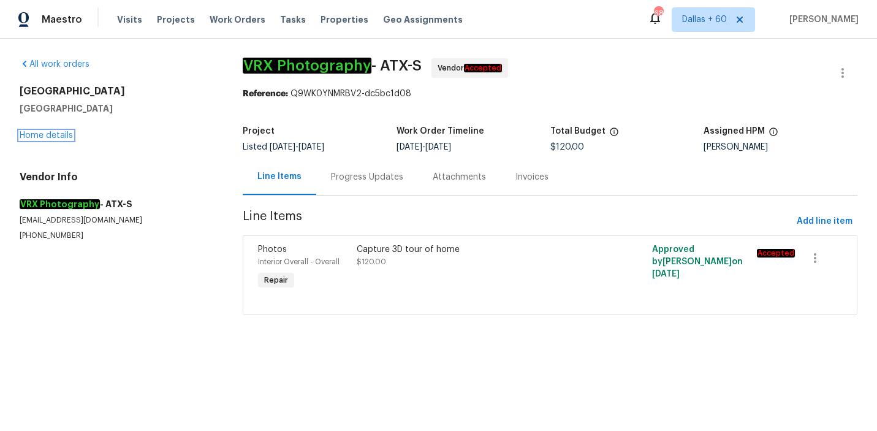
click at [50, 134] on link "Home details" at bounding box center [46, 135] width 53 height 9
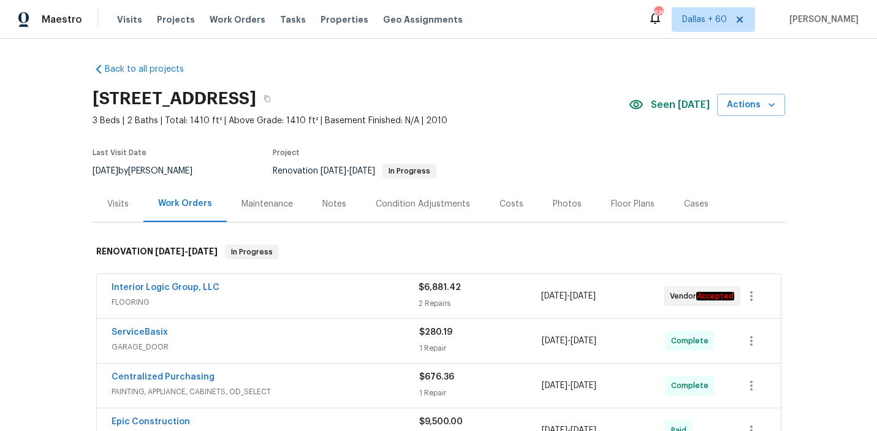
click at [280, 316] on div "Interior Logic Group, LLC FLOORING $6,881.42 2 Repairs 8/14/2025 - 8/29/2025 Ve…" at bounding box center [439, 296] width 684 height 44
click at [273, 294] on div "Interior Logic Group, LLC 2" at bounding box center [265, 288] width 307 height 15
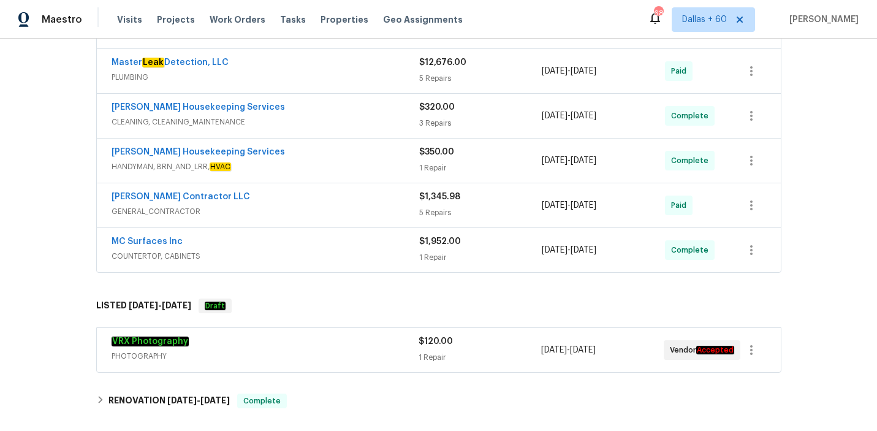
scroll to position [1081, 0]
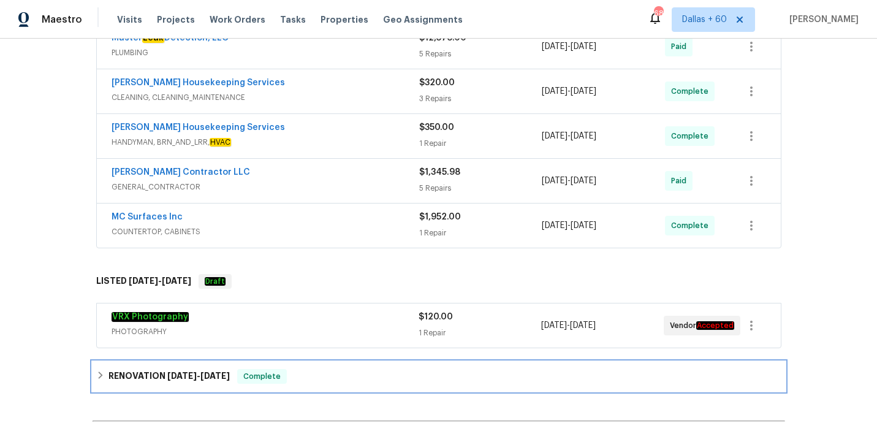
click at [322, 362] on div "RENOVATION 8/11/25 - 8/11/25 Complete" at bounding box center [439, 376] width 693 height 29
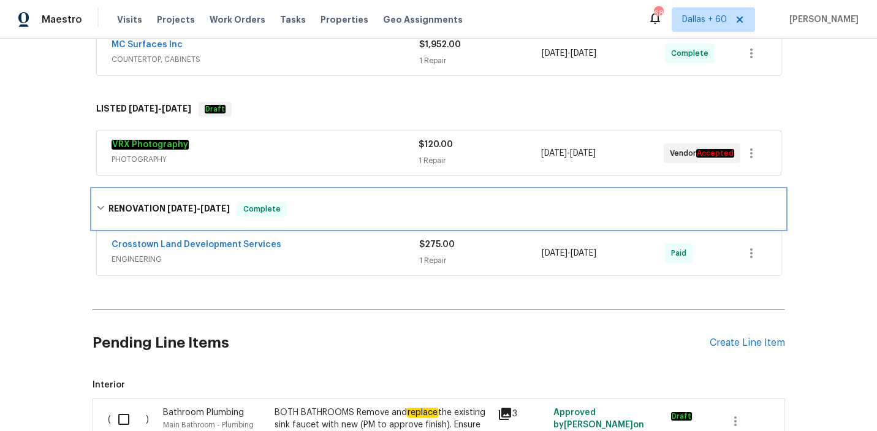
scroll to position [1255, 0]
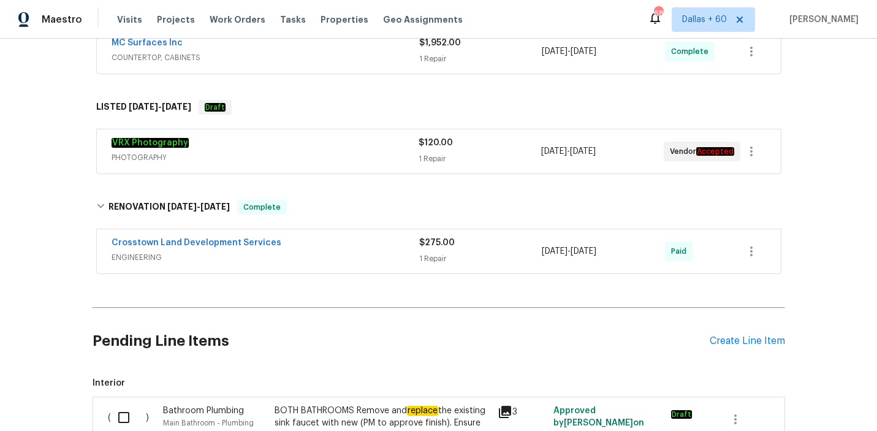
click at [347, 237] on div "Crosstown Land Development Services" at bounding box center [266, 244] width 308 height 15
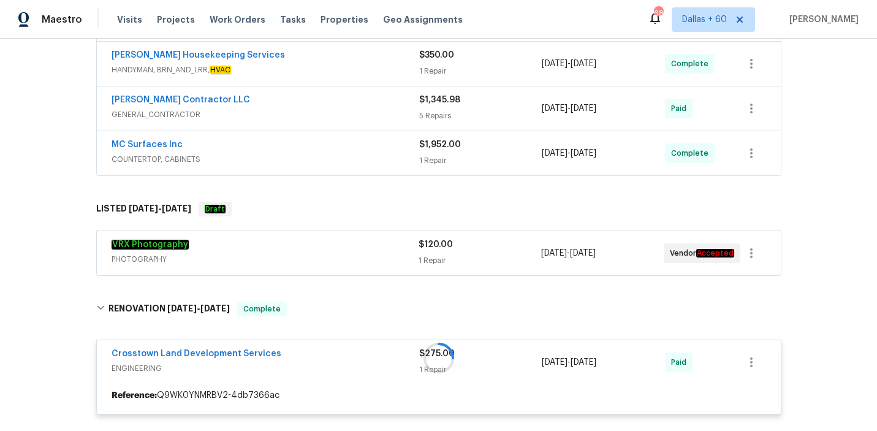
click at [346, 238] on div "VRX Photography" at bounding box center [265, 245] width 307 height 15
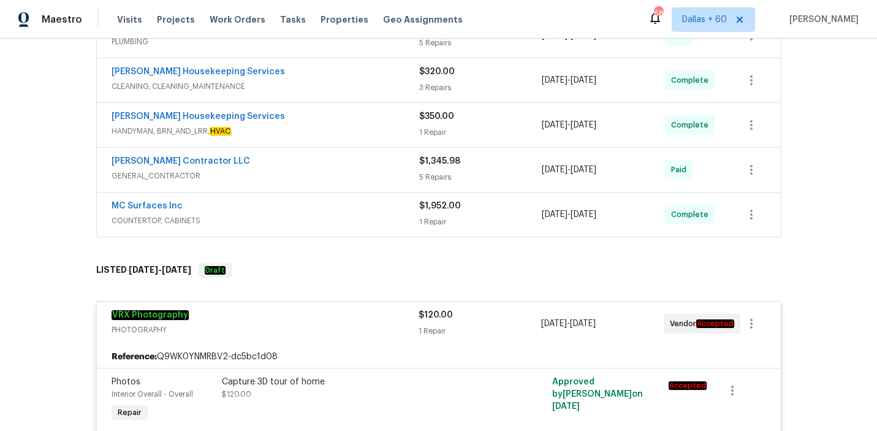
click at [340, 200] on div "MC Surfaces Inc" at bounding box center [266, 207] width 308 height 15
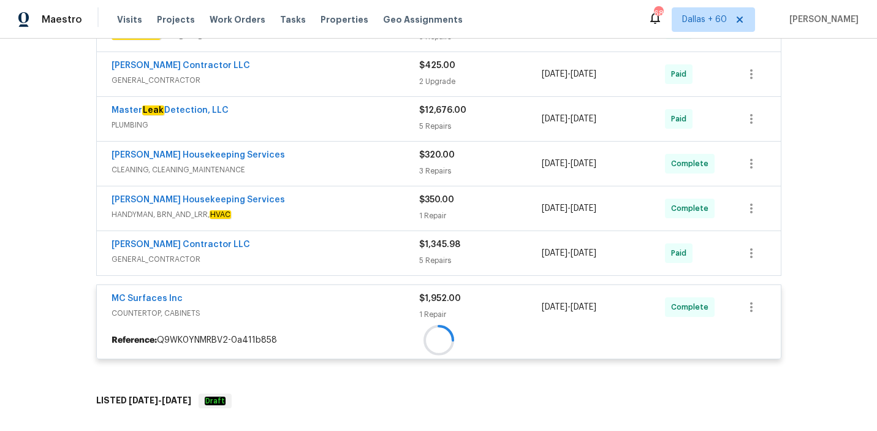
scroll to position [1010, 0]
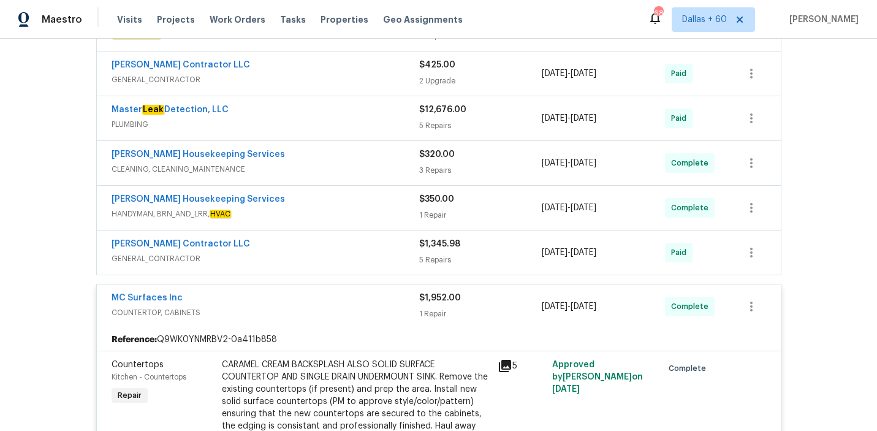
click at [333, 238] on div "Mario Suarez Contractor LLC" at bounding box center [266, 245] width 308 height 15
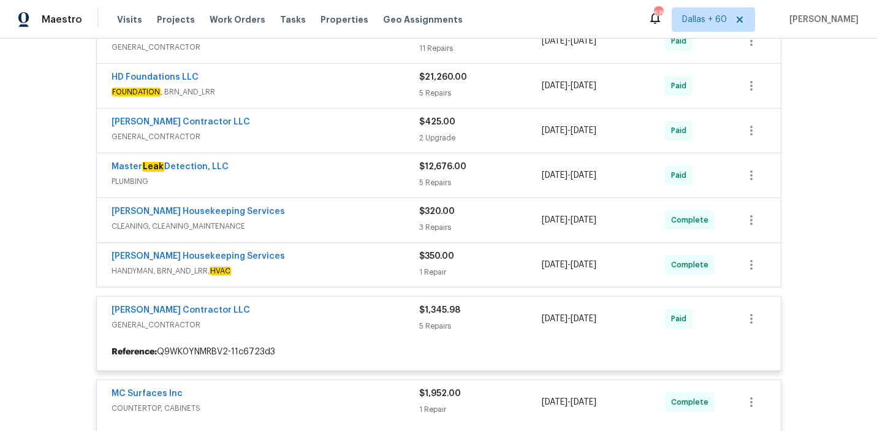
scroll to position [953, 0]
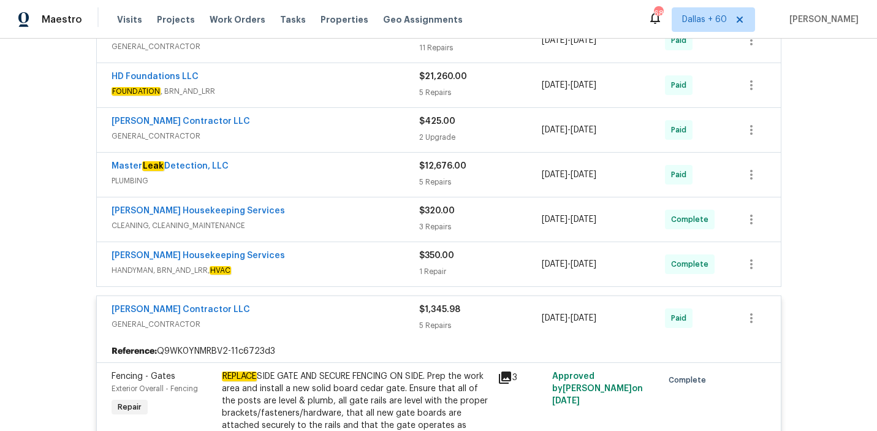
click at [333, 253] on div "Arelis Housekeeping Services" at bounding box center [266, 256] width 308 height 15
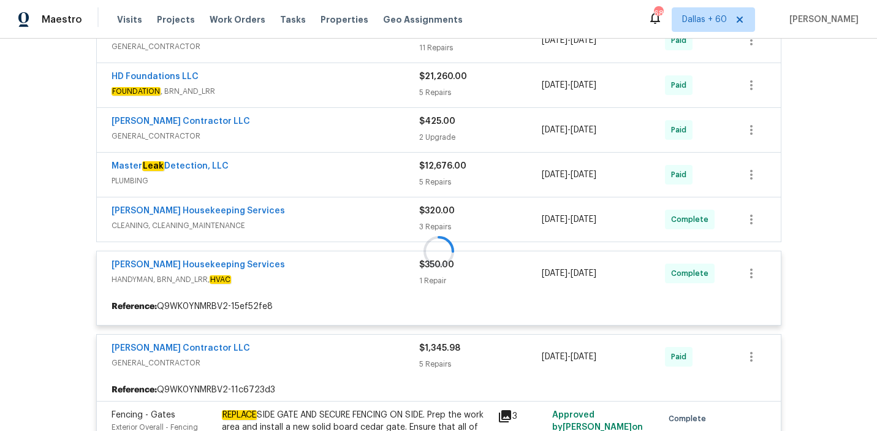
scroll to position [893, 0]
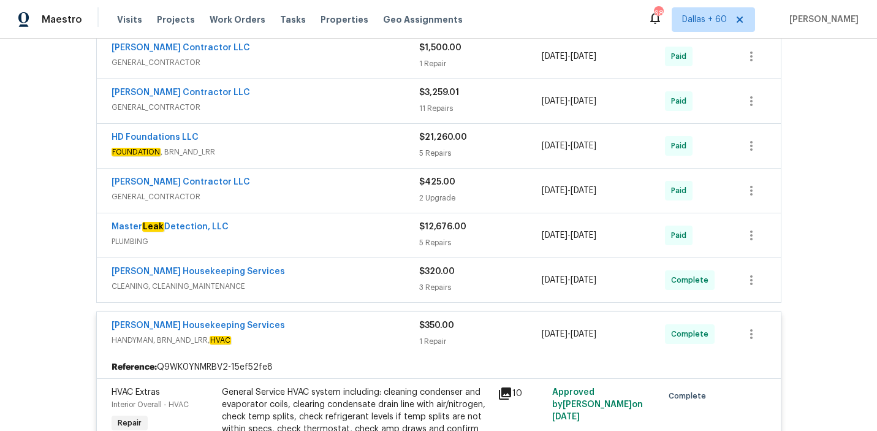
click at [333, 268] on div "Arelis Housekeeping Services" at bounding box center [266, 272] width 308 height 15
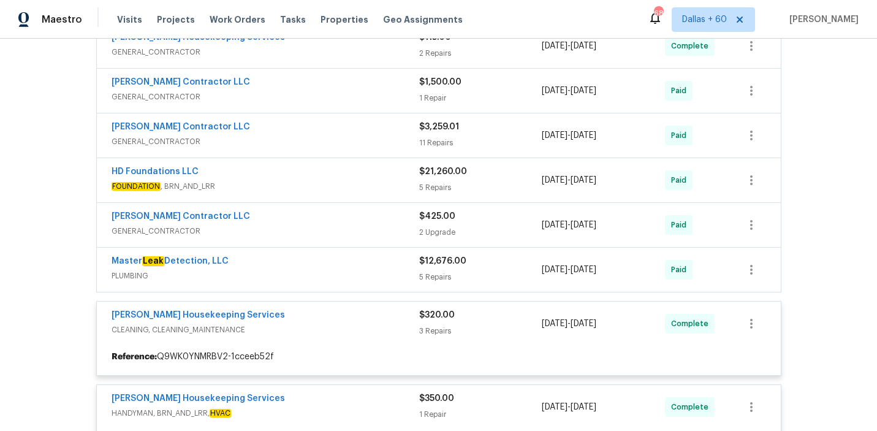
scroll to position [844, 0]
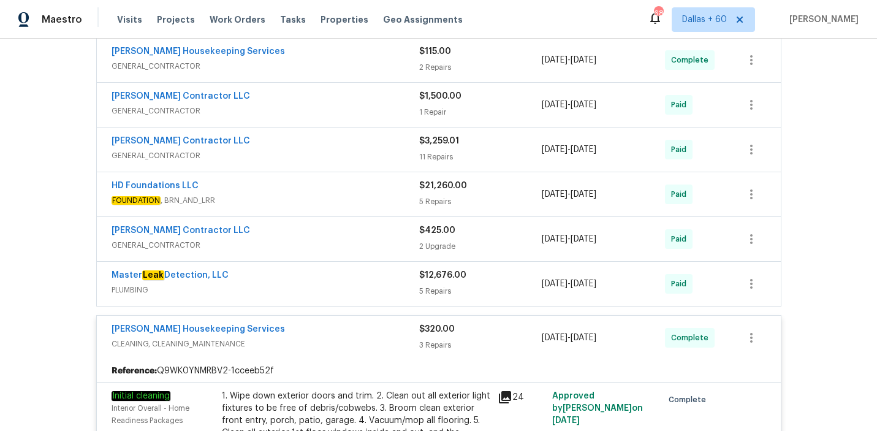
click at [333, 272] on div "Master Leak Detection, LLC" at bounding box center [266, 276] width 308 height 15
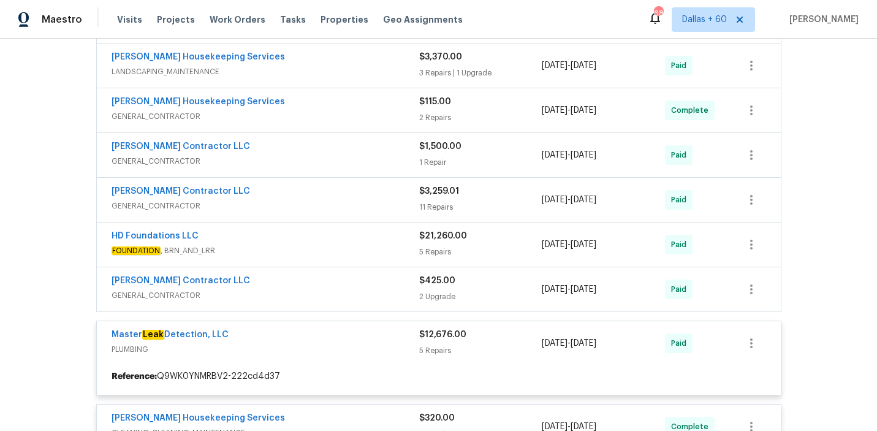
scroll to position [794, 0]
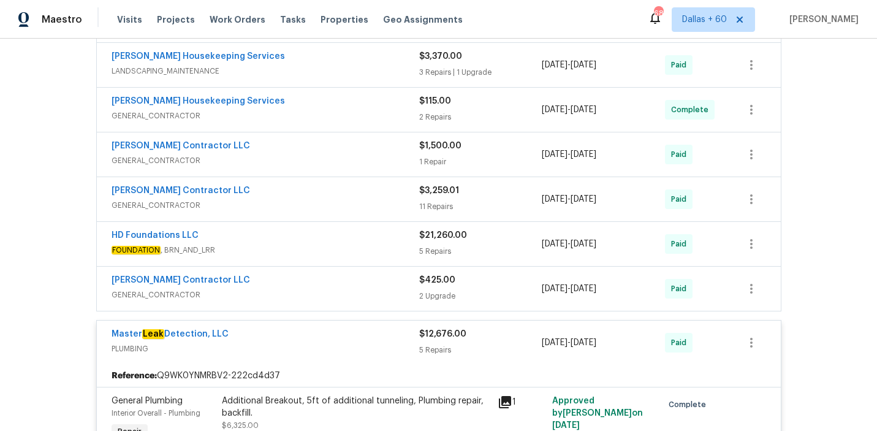
click at [333, 274] on div "Mario Suarez Contractor LLC" at bounding box center [266, 281] width 308 height 15
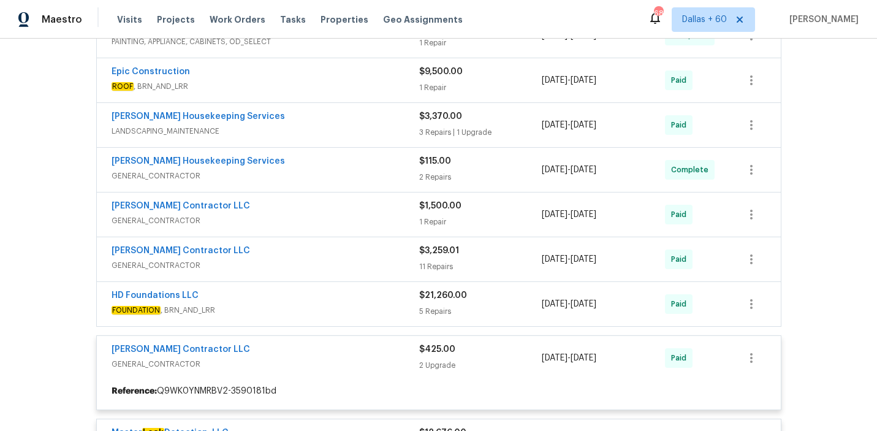
scroll to position [735, 0]
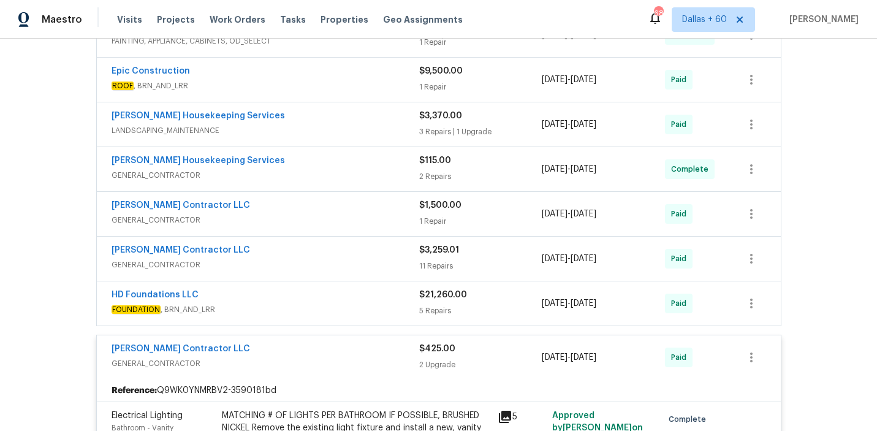
click at [332, 289] on div "HD Foundations LLC" at bounding box center [266, 296] width 308 height 15
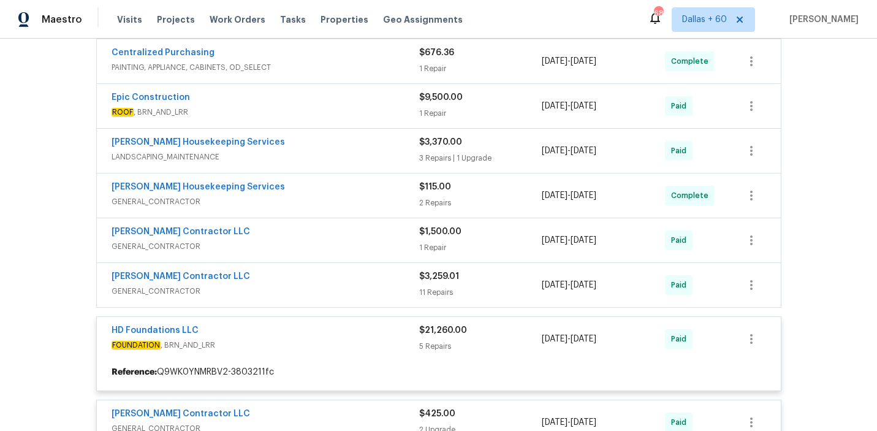
scroll to position [693, 0]
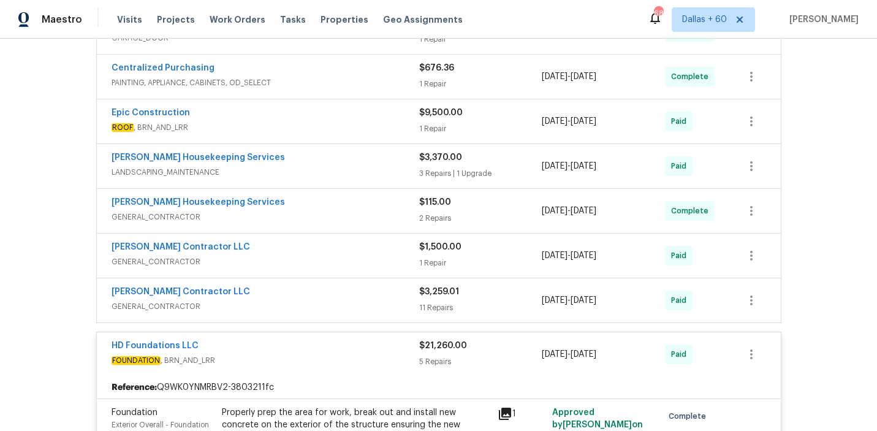
click at [332, 286] on div "Mario Suarez Contractor LLC" at bounding box center [266, 293] width 308 height 15
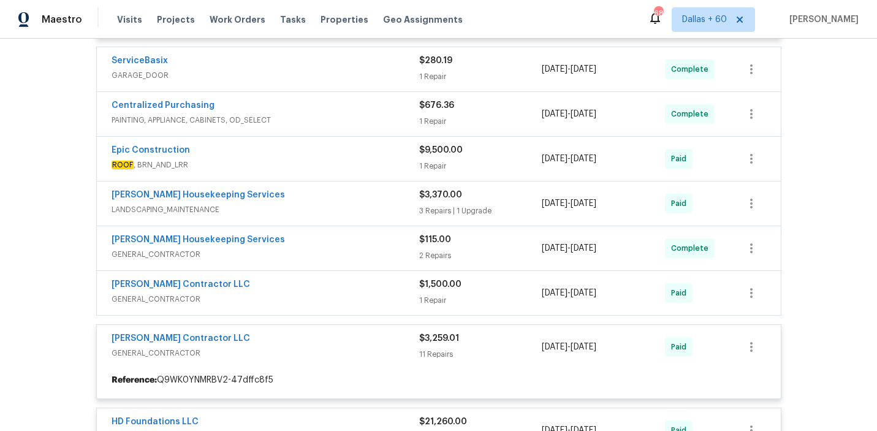
scroll to position [657, 0]
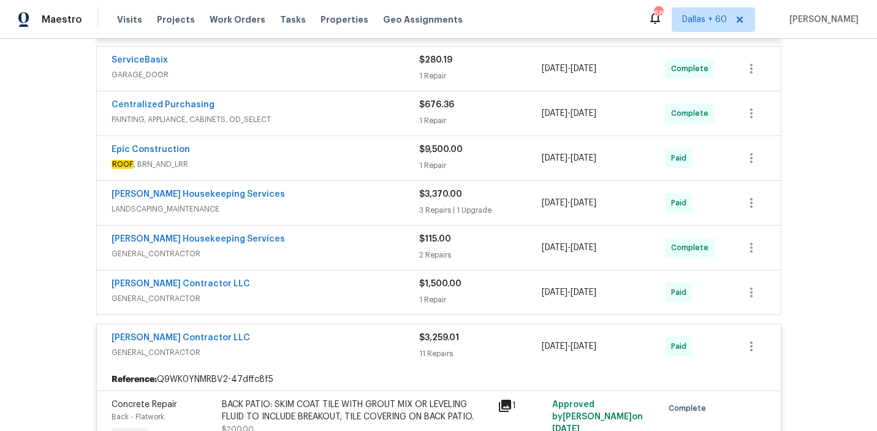
click at [332, 280] on div "Mario Suarez Contractor LLC" at bounding box center [266, 285] width 308 height 15
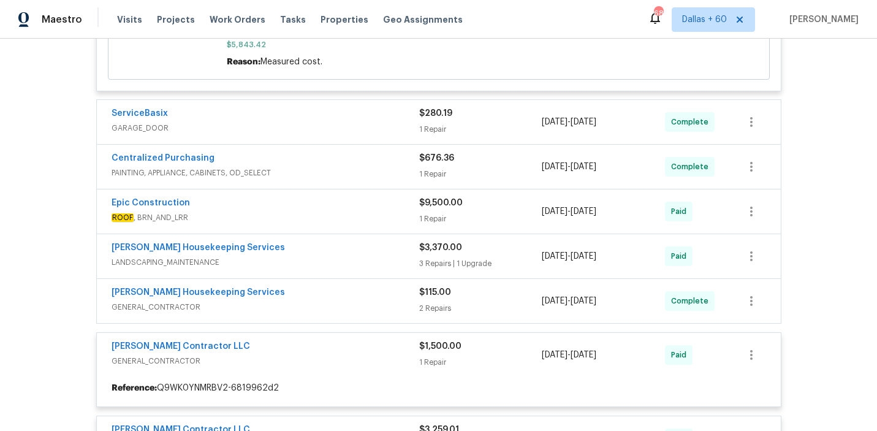
scroll to position [605, 0]
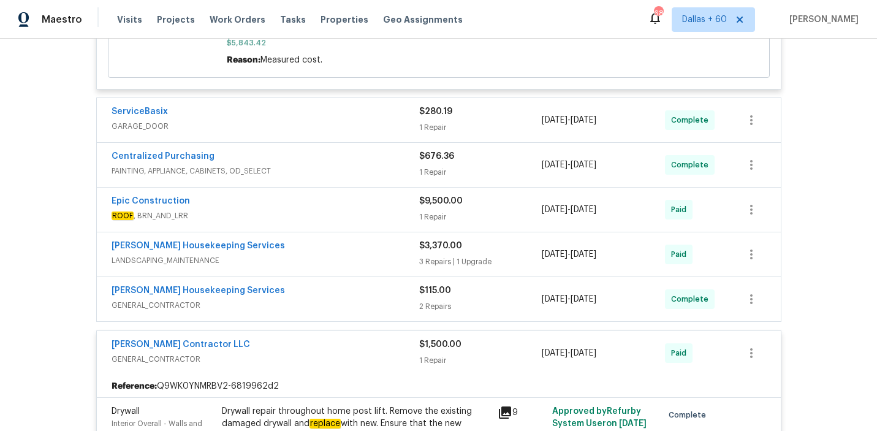
click at [332, 299] on span "GENERAL_CONTRACTOR" at bounding box center [266, 305] width 308 height 12
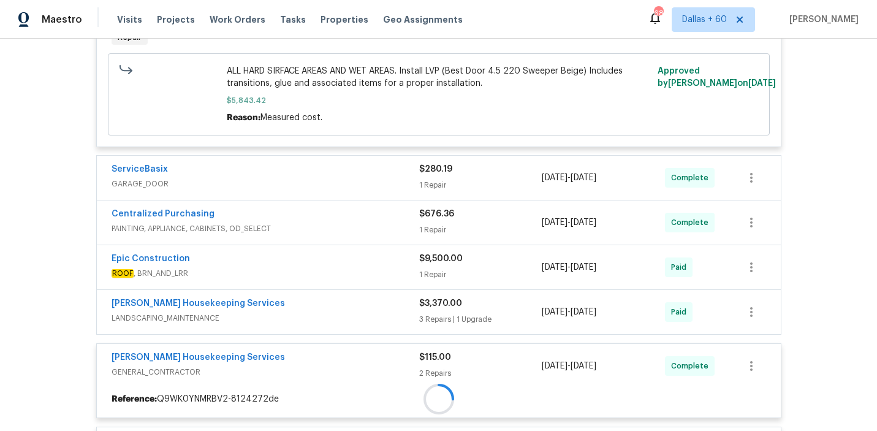
scroll to position [545, 0]
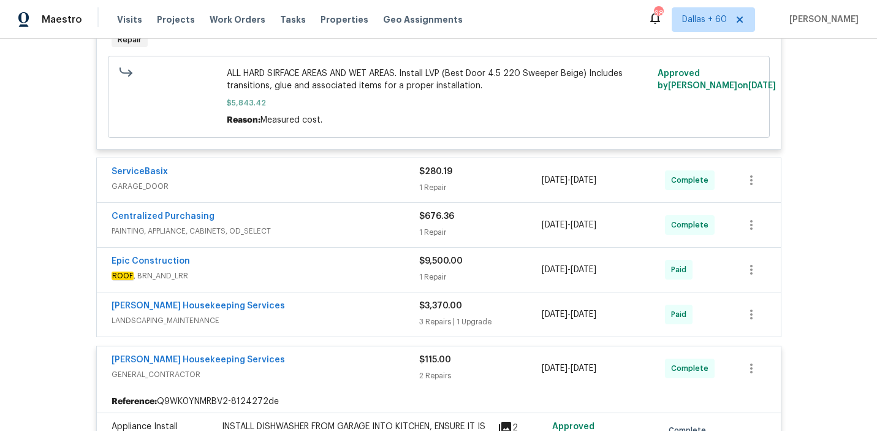
click at [332, 300] on div "Arelis Housekeeping Services" at bounding box center [266, 307] width 308 height 15
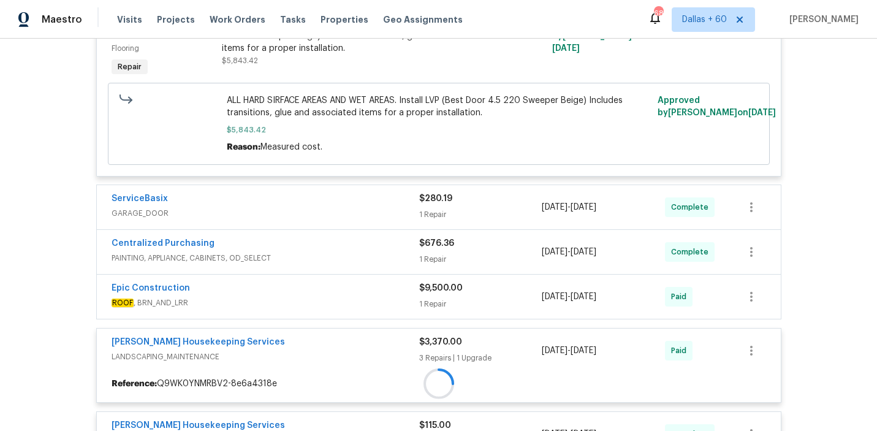
scroll to position [505, 0]
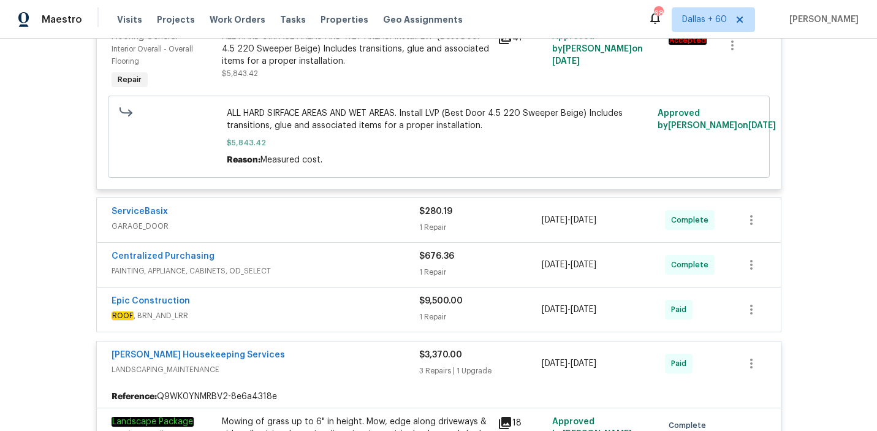
click at [332, 297] on div "Epic Construction" at bounding box center [266, 302] width 308 height 15
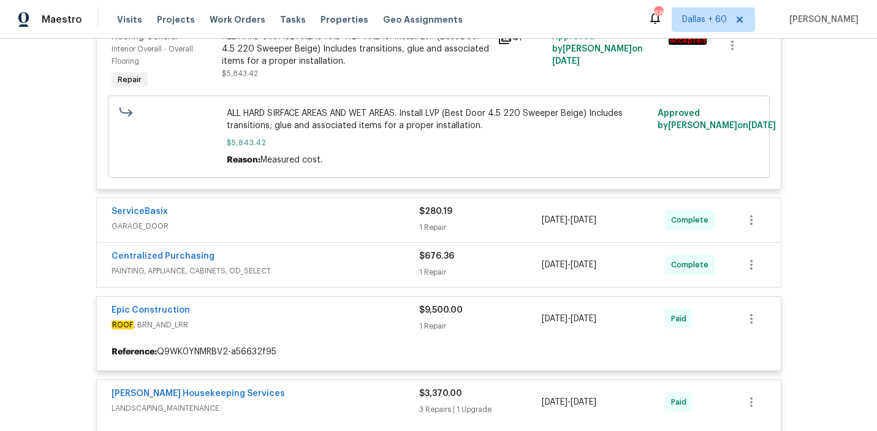
scroll to position [464, 0]
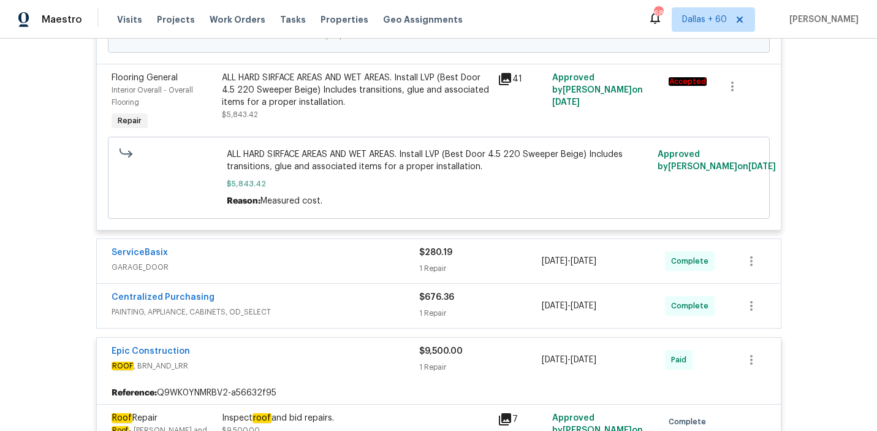
click at [332, 306] on span "PAINTING, APPLIANCE, CABINETS, OD_SELECT" at bounding box center [266, 312] width 308 height 12
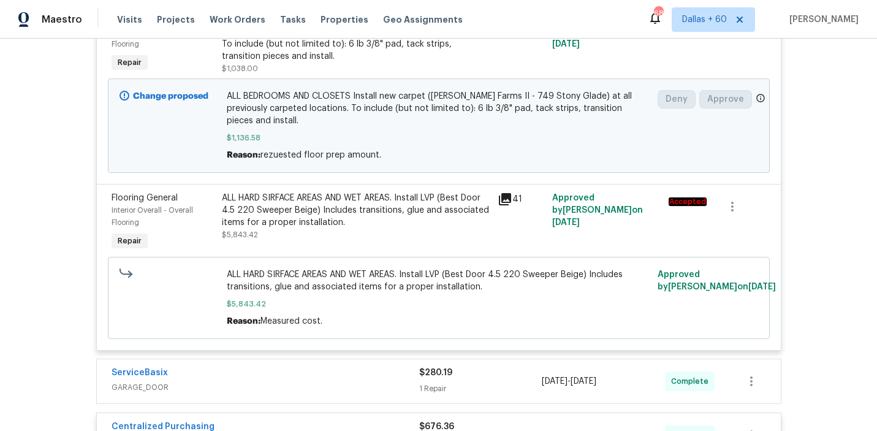
scroll to position [336, 0]
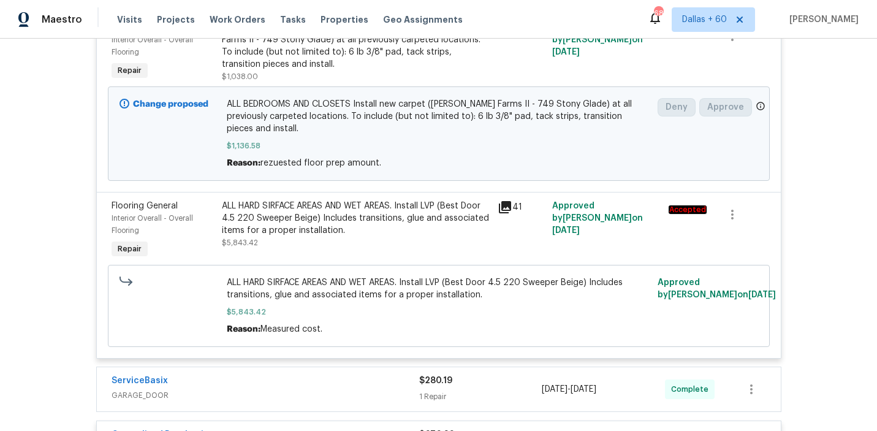
click at [319, 375] on div "ServiceBasix" at bounding box center [266, 382] width 308 height 15
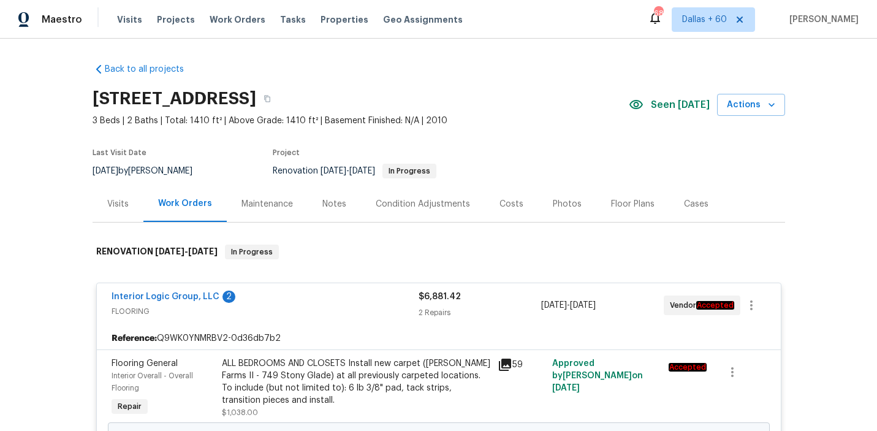
scroll to position [2565, 0]
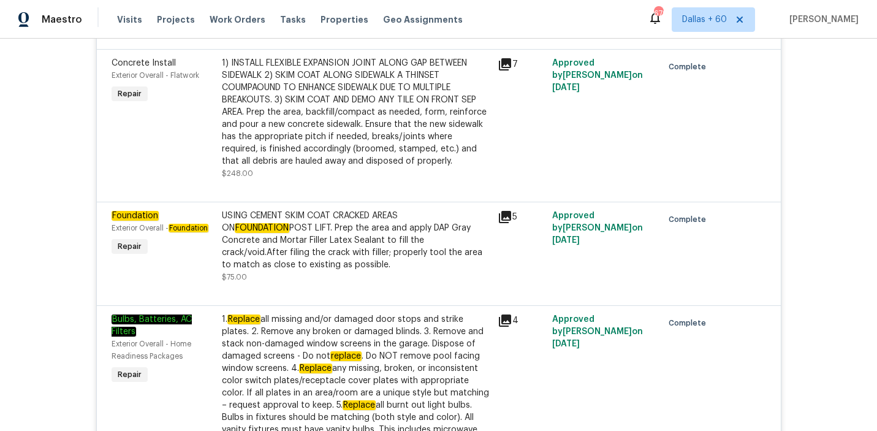
click at [388, 235] on div "USING CEMENT SKIM COAT CRACKED AREAS ON FOUNDATION POST LIFT. Prep the area and…" at bounding box center [356, 240] width 268 height 61
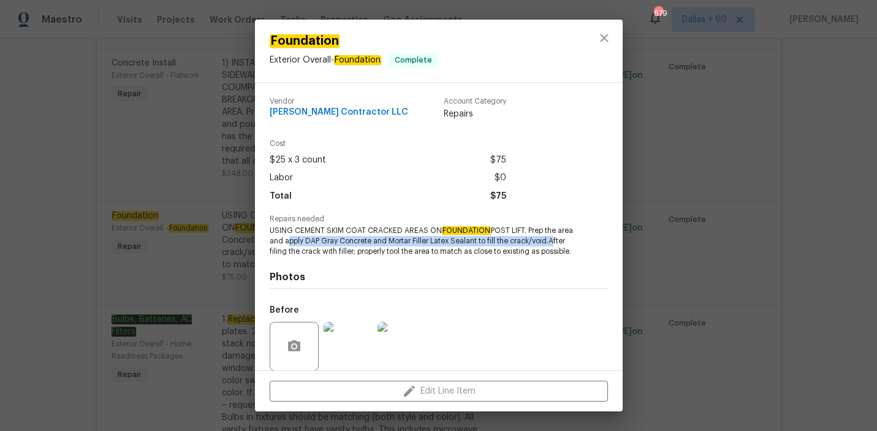
drag, startPoint x: 301, startPoint y: 239, endPoint x: 307, endPoint y: 251, distance: 13.7
click at [307, 251] on span "USING CEMENT SKIM COAT CRACKED AREAS ON FOUNDATION POST LIFT. Prep the area and…" at bounding box center [422, 241] width 305 height 31
copy span "apply DAP Gray Concrete and Mortar Filler Latex Sealant to fill the crack/void."
